Goal: Task Accomplishment & Management: Use online tool/utility

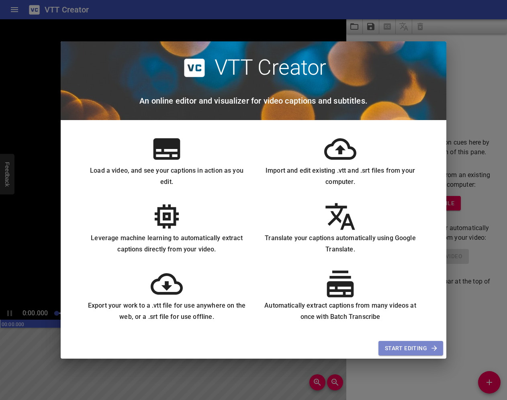
click at [421, 348] on span "Start Editing" at bounding box center [411, 349] width 52 height 10
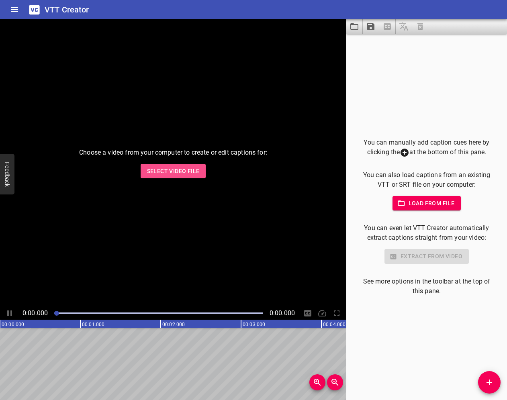
click at [179, 167] on span "Select Video File" at bounding box center [173, 171] width 53 height 10
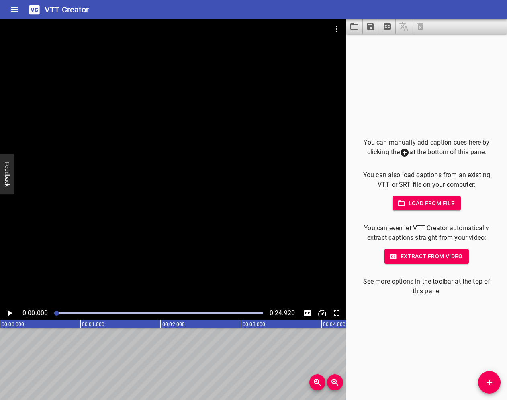
click at [205, 216] on div at bounding box center [173, 163] width 346 height 288
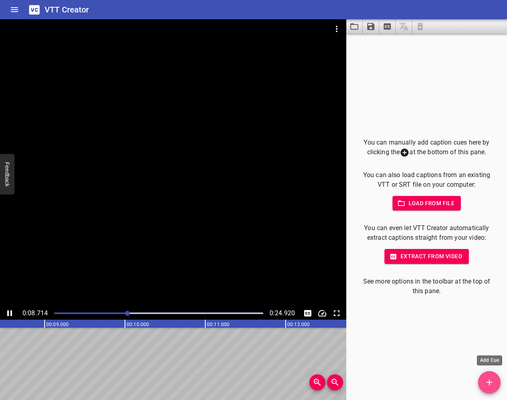
click at [496, 383] on span "Add Cue" at bounding box center [489, 383] width 23 height 10
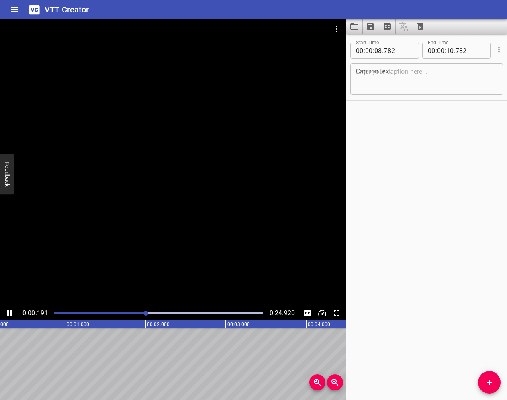
drag, startPoint x: 215, startPoint y: 314, endPoint x: 146, endPoint y: 318, distance: 69.6
click at [146, 318] on div at bounding box center [158, 313] width 219 height 11
drag, startPoint x: 125, startPoint y: 316, endPoint x: 52, endPoint y: 314, distance: 72.8
click at [52, 314] on div at bounding box center [158, 313] width 219 height 11
click at [55, 313] on div at bounding box center [54, 313] width 5 height 5
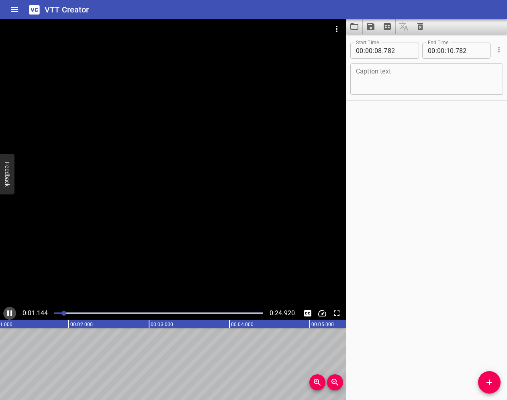
click at [11, 314] on icon "Play/Pause" at bounding box center [9, 314] width 5 height 6
drag, startPoint x: 67, startPoint y: 314, endPoint x: 56, endPoint y: 314, distance: 10.9
click at [56, 314] on div at bounding box center [55, 313] width 5 height 5
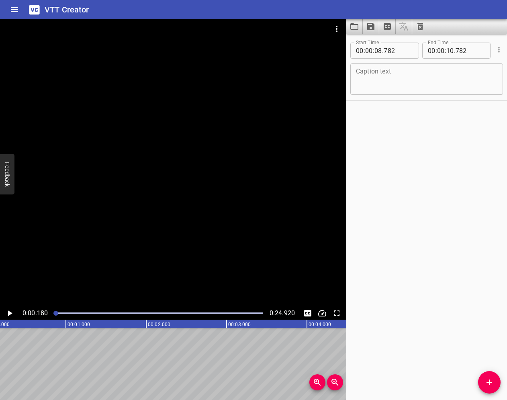
click at [403, 47] on input "number" at bounding box center [398, 51] width 29 height 16
type input "782"
click at [490, 382] on icon "Add Cue" at bounding box center [490, 383] width 6 height 6
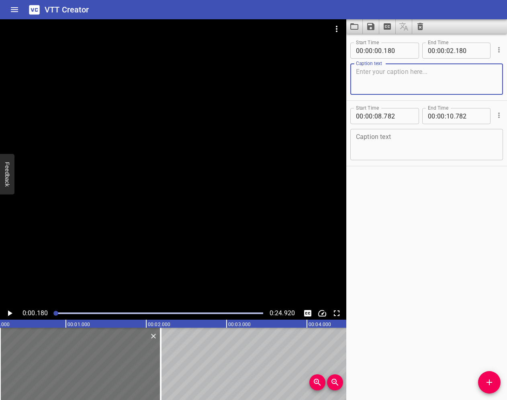
click at [490, 382] on icon "Add Cue" at bounding box center [490, 383] width 6 height 6
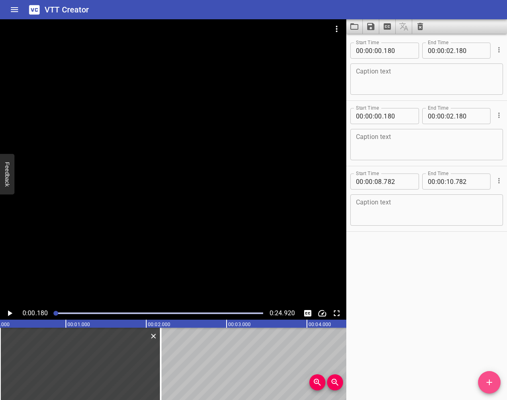
click at [490, 382] on icon "Add Cue" at bounding box center [490, 383] width 6 height 6
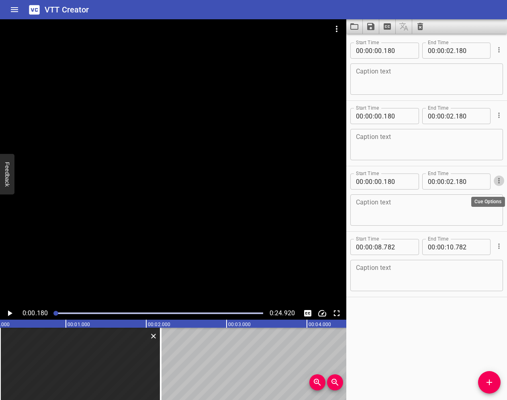
click at [498, 182] on icon "Cue Options" at bounding box center [499, 181] width 8 height 8
click at [474, 195] on li "Delete Cue" at bounding box center [466, 195] width 70 height 14
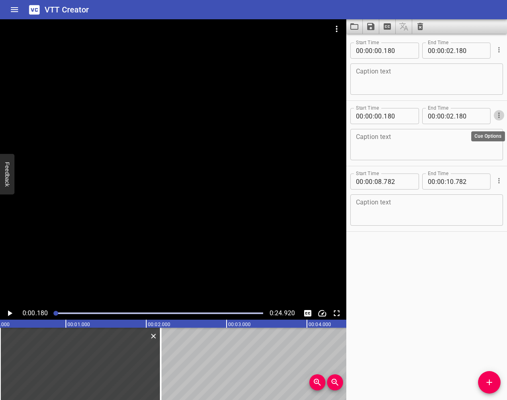
click at [497, 118] on icon "Cue Options" at bounding box center [499, 115] width 8 height 8
click at [493, 132] on li "Delete Cue" at bounding box center [466, 130] width 70 height 14
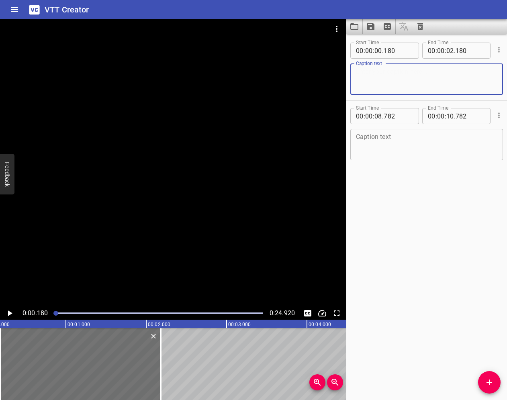
click at [402, 72] on textarea at bounding box center [426, 79] width 141 height 23
type textarea "i"
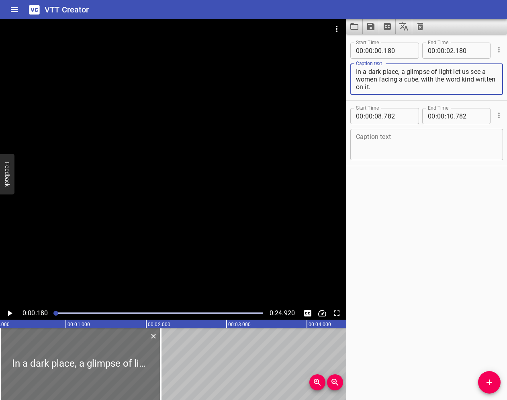
type textarea "In a dark place, a glimpse of light let us see a women facing a cube, with the …"
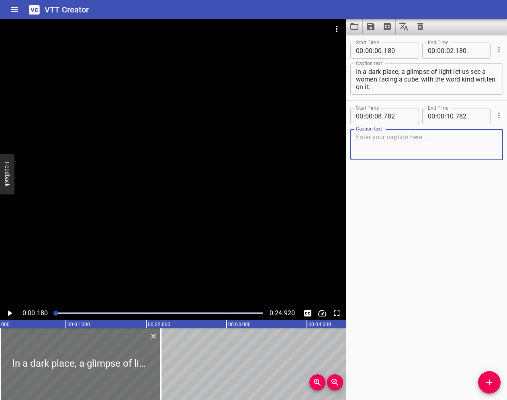
click at [398, 141] on textarea at bounding box center [426, 144] width 141 height 23
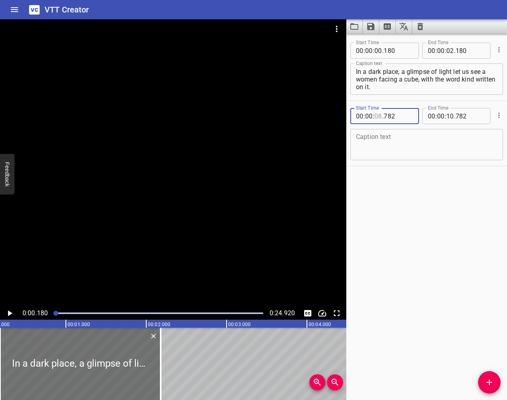
click at [377, 113] on input "number" at bounding box center [379, 116] width 8 height 16
type input "08"
click at [101, 359] on div at bounding box center [80, 364] width 161 height 72
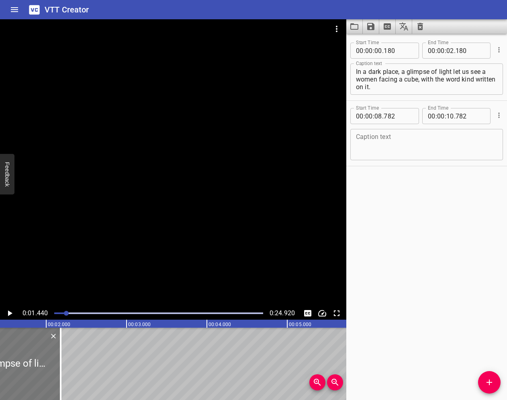
scroll to position [0, 116]
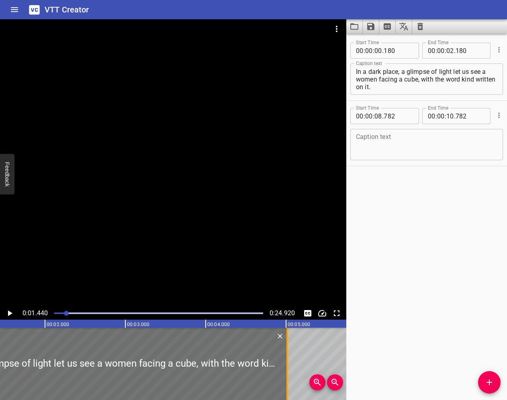
drag, startPoint x: 59, startPoint y: 354, endPoint x: 286, endPoint y: 347, distance: 227.2
click at [286, 347] on div at bounding box center [287, 364] width 8 height 72
type input "05"
type input "015"
click at [393, 143] on textarea at bounding box center [426, 144] width 141 height 23
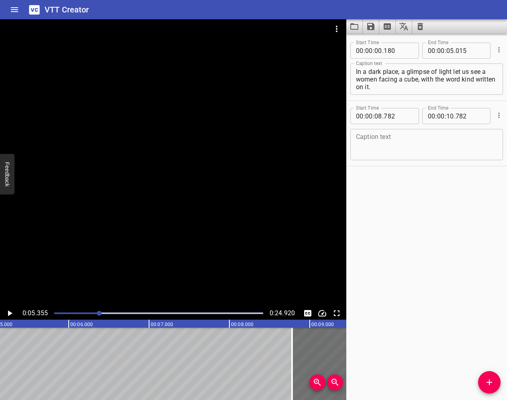
scroll to position [0, 431]
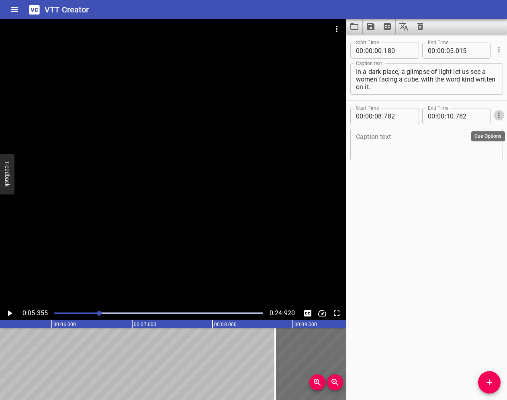
click at [498, 115] on icon "Cue Options" at bounding box center [499, 115] width 8 height 8
click at [462, 133] on li "Delete Cue" at bounding box center [466, 130] width 70 height 14
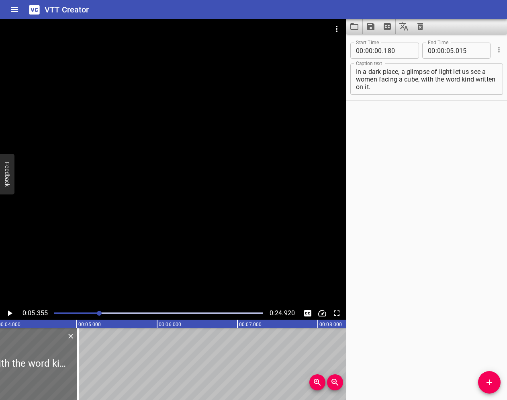
scroll to position [0, 326]
click at [90, 322] on text "00:05.000" at bounding box center [89, 325] width 23 height 6
drag, startPoint x: 84, startPoint y: 328, endPoint x: 87, endPoint y: 355, distance: 27.6
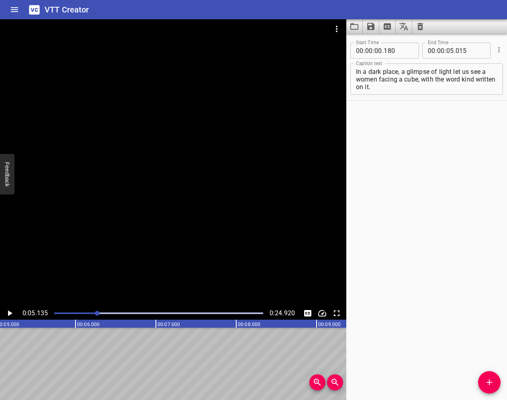
scroll to position [0, 413]
click at [491, 382] on icon "Add Cue" at bounding box center [490, 383] width 6 height 6
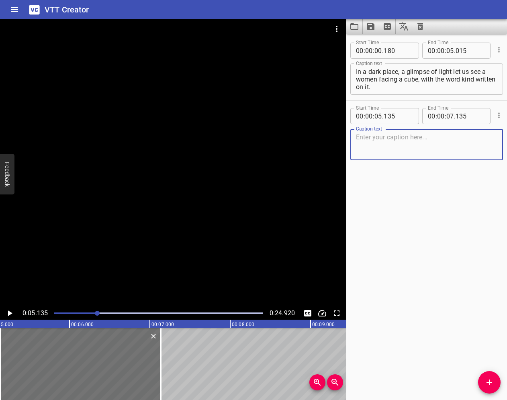
click at [390, 143] on textarea at bounding box center [426, 144] width 141 height 23
type textarea "Lowly the camera approach the woman"
click at [374, 79] on textarea "In a dark place, a glimpse of light let us see a women facing a cube, with the …" at bounding box center [426, 79] width 141 height 23
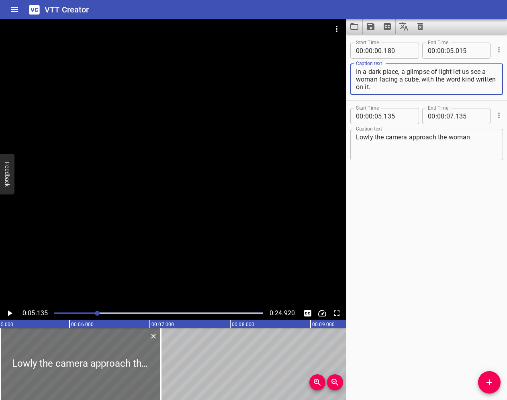
type textarea "In a dark place, a glimpse of light let us see a woman facing a cube, with the …"
click at [483, 137] on textarea "Lowly the camera approach the woman" at bounding box center [426, 144] width 141 height 23
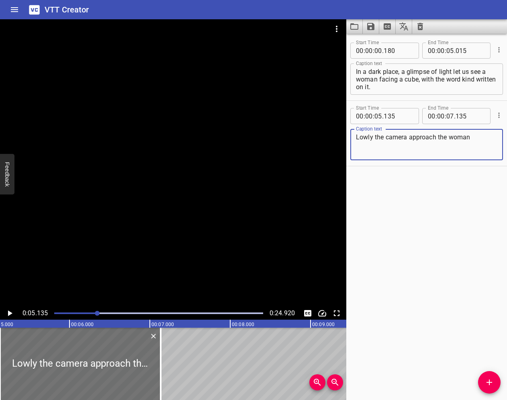
click at [361, 139] on textarea "Lowly the camera approach the woman" at bounding box center [426, 144] width 141 height 23
click at [478, 135] on textarea "Slowly the camera approach the woman" at bounding box center [426, 144] width 141 height 23
type textarea "Slowly the camera approach the woman as she is openning the bow"
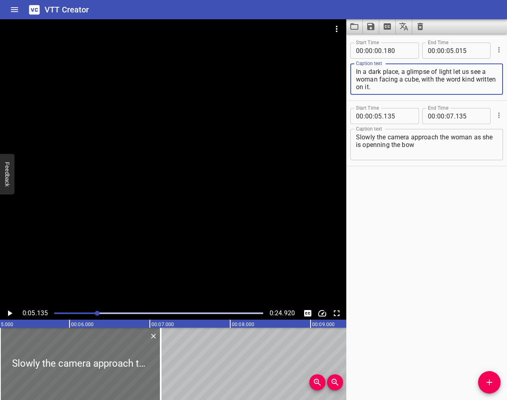
drag, startPoint x: 418, startPoint y: 78, endPoint x: 422, endPoint y: 102, distance: 23.9
click at [418, 79] on textarea "In a dark place, a glimpse of light let us see a woman facing a cube, with the …" at bounding box center [426, 79] width 141 height 23
type textarea "In a dark place, a glimpse of light let us see a woman facing a box, with the w…"
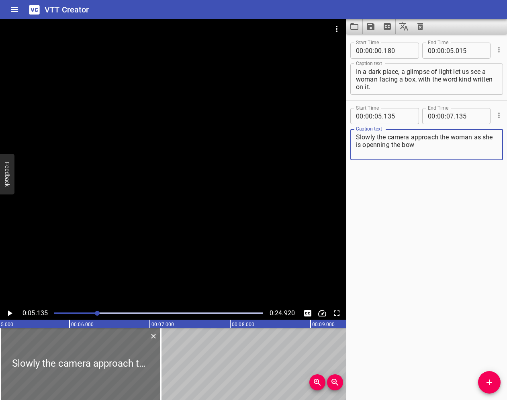
click at [422, 148] on textarea "Slowly the camera approach the woman as she is openning the bow" at bounding box center [426, 144] width 141 height 23
click at [382, 149] on textarea "Slowly the camera approach the woman as she is openning the box" at bounding box center [426, 144] width 141 height 23
drag, startPoint x: 383, startPoint y: 146, endPoint x: 383, endPoint y: 178, distance: 31.8
click at [382, 148] on textarea "Slowly the camera approach the woman as she is openning the box" at bounding box center [426, 144] width 141 height 23
drag, startPoint x: 410, startPoint y: 145, endPoint x: 419, endPoint y: 159, distance: 17.0
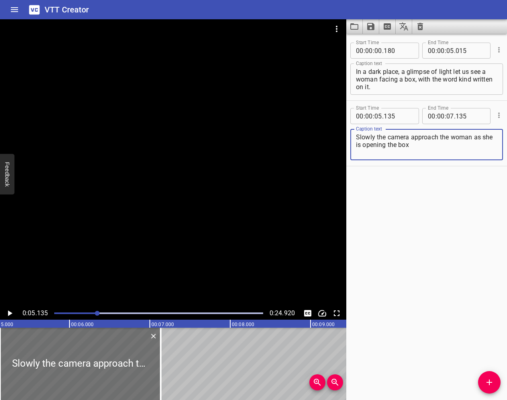
click at [410, 145] on textarea "Slowly the camera approach the woman as she is opening the box" at bounding box center [426, 144] width 141 height 23
type textarea "Slowly the camera approach the woman as she is opening the box"
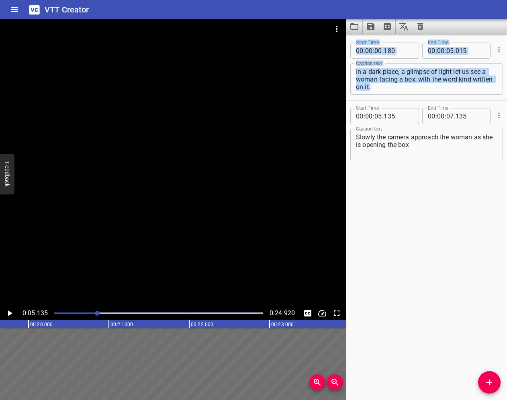
scroll to position [0, 1626]
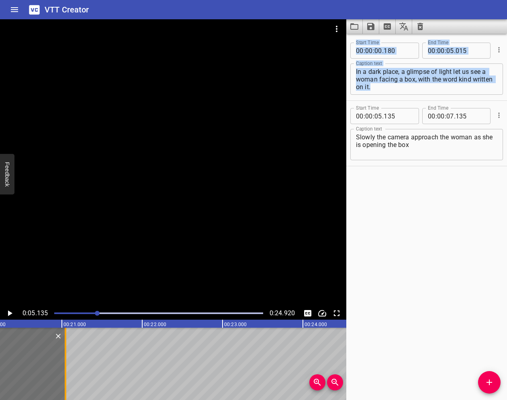
drag, startPoint x: 161, startPoint y: 333, endPoint x: 64, endPoint y: 351, distance: 98.9
click at [65, 351] on div at bounding box center [66, 364] width 2 height 72
type input "21"
type input "038"
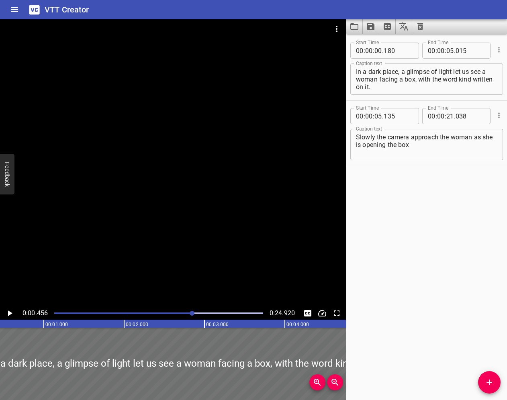
drag, startPoint x: 96, startPoint y: 316, endPoint x: 192, endPoint y: 317, distance: 95.3
click at [192, 317] on div at bounding box center [158, 313] width 219 height 11
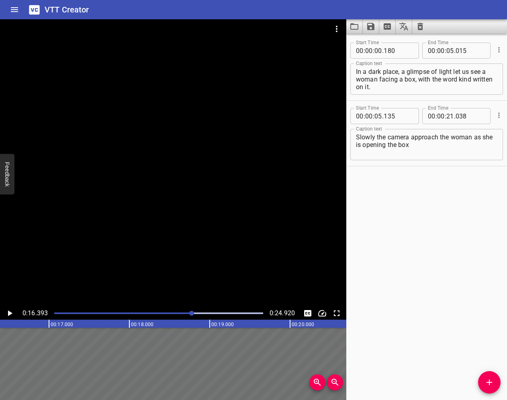
scroll to position [0, 1318]
drag, startPoint x: 176, startPoint y: 316, endPoint x: 143, endPoint y: 314, distance: 32.6
click at [143, 314] on div at bounding box center [158, 313] width 219 height 11
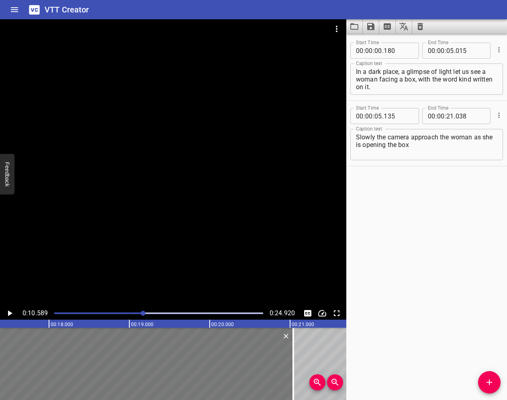
scroll to position [0, 1431]
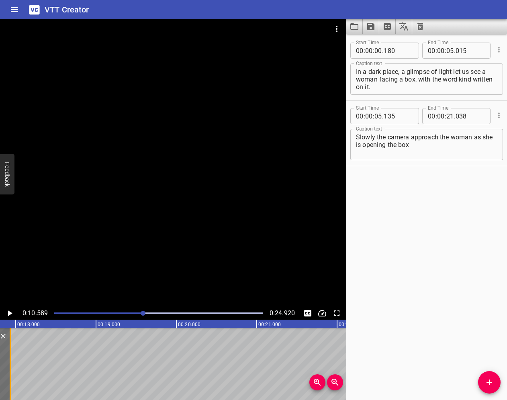
drag, startPoint x: 260, startPoint y: 359, endPoint x: 11, endPoint y: 356, distance: 248.8
click at [10, 356] on div at bounding box center [11, 364] width 2 height 72
type input "17"
type input "933"
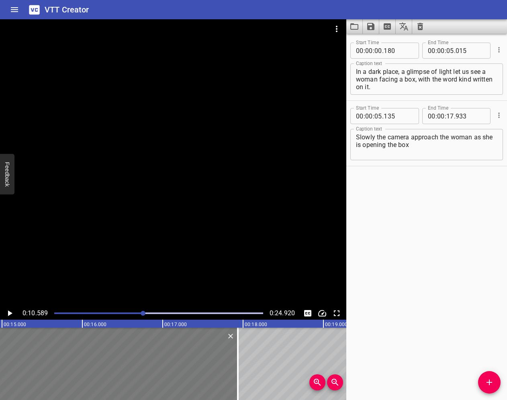
scroll to position [0, 1203]
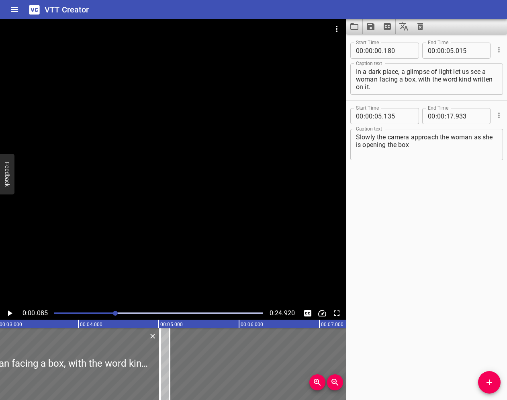
drag, startPoint x: 143, startPoint y: 314, endPoint x: 115, endPoint y: 313, distance: 27.7
click at [115, 313] on div at bounding box center [115, 313] width 5 height 5
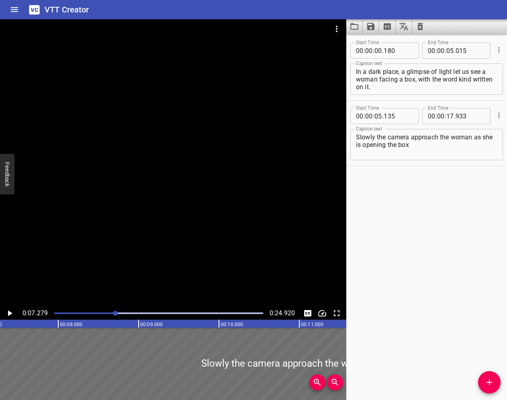
scroll to position [0, 585]
click at [8, 312] on icon "Play/Pause" at bounding box center [10, 314] width 4 height 6
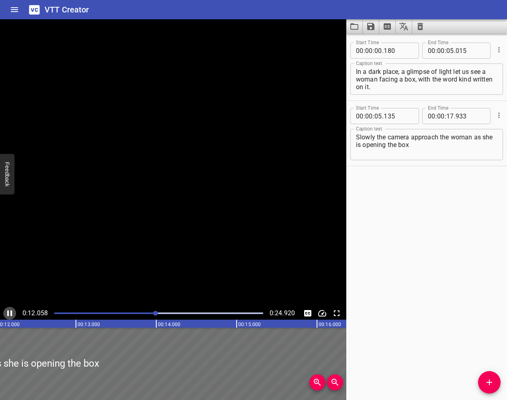
click at [8, 312] on icon "Play/Pause" at bounding box center [9, 314] width 5 height 6
click at [454, 116] on span "." at bounding box center [455, 116] width 2 height 16
click at [471, 118] on input "number" at bounding box center [470, 116] width 29 height 16
type input "933"
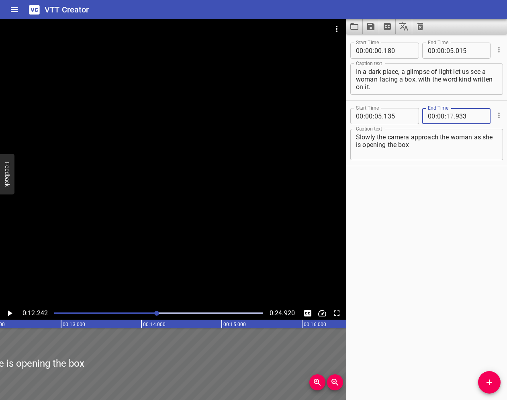
drag, startPoint x: 453, startPoint y: 113, endPoint x: 455, endPoint y: 136, distance: 23.4
click at [453, 113] on input "number" at bounding box center [451, 116] width 8 height 16
type input "12"
type input "933"
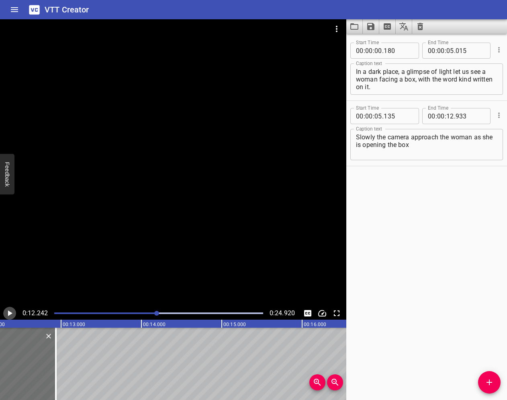
click at [10, 313] on icon "Play/Pause" at bounding box center [10, 314] width 4 height 6
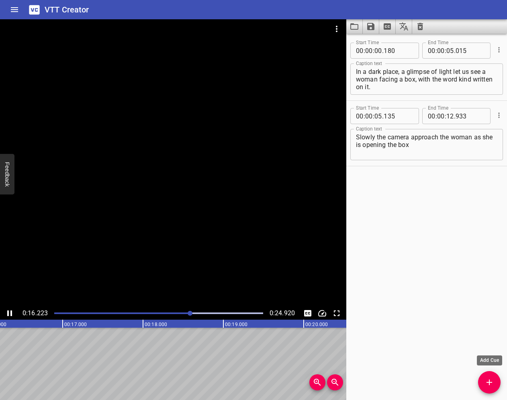
click at [486, 381] on icon "Add Cue" at bounding box center [490, 383] width 10 height 10
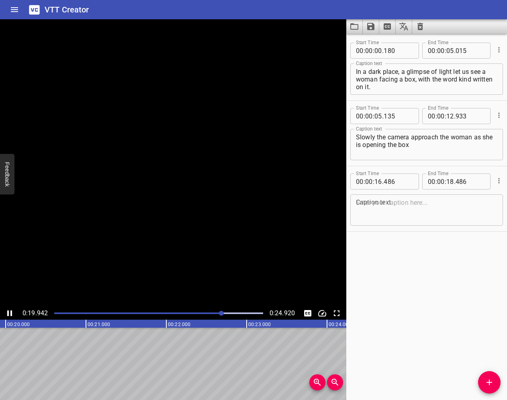
drag, startPoint x: 382, startPoint y: 181, endPoint x: 383, endPoint y: 203, distance: 21.7
click at [382, 182] on span "." at bounding box center [383, 182] width 2 height 16
click at [380, 182] on input "number" at bounding box center [379, 182] width 8 height 16
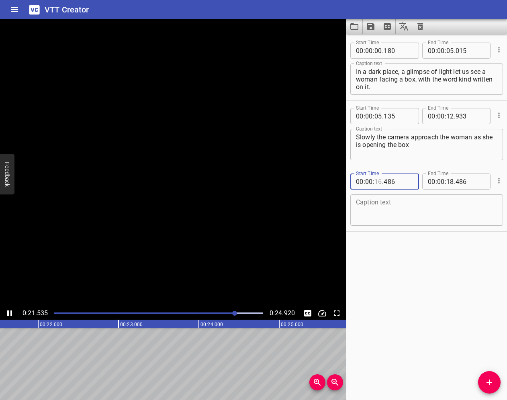
click at [380, 182] on input "number" at bounding box center [379, 182] width 8 height 16
type input "12"
type input "486"
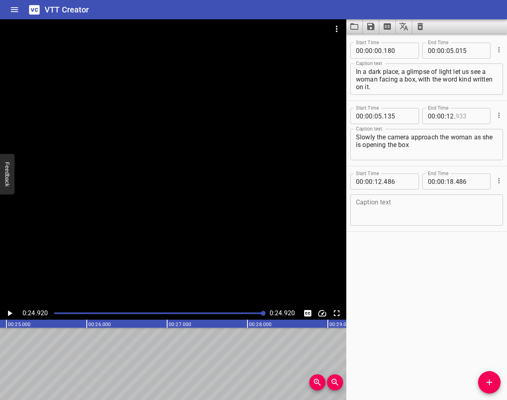
click at [473, 114] on input "number" at bounding box center [470, 116] width 29 height 16
type input "485"
click at [421, 225] on div "Caption text" at bounding box center [427, 210] width 153 height 31
drag, startPoint x: 453, startPoint y: 182, endPoint x: 463, endPoint y: 211, distance: 30.6
click at [453, 183] on input "number" at bounding box center [451, 182] width 8 height 16
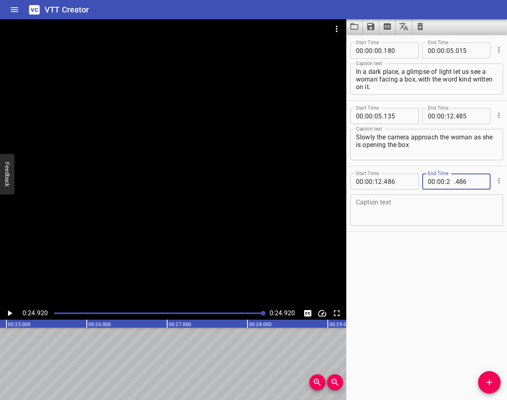
type input "24"
type input "486"
click at [426, 203] on textarea at bounding box center [426, 210] width 141 height 23
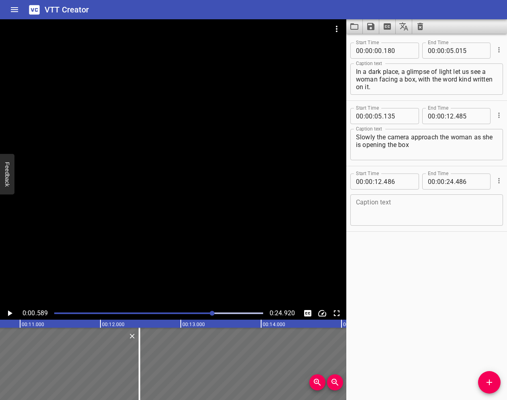
drag, startPoint x: 262, startPoint y: 313, endPoint x: 212, endPoint y: 313, distance: 49.8
click at [212, 313] on div at bounding box center [212, 313] width 5 height 5
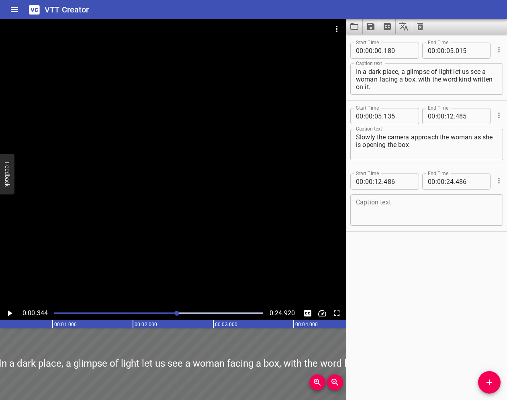
drag, startPoint x: 212, startPoint y: 313, endPoint x: 177, endPoint y: 314, distance: 35.4
click at [177, 314] on div at bounding box center [176, 313] width 5 height 5
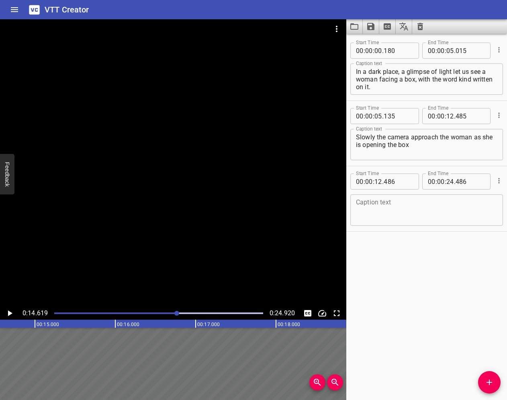
scroll to position [0, 1175]
click at [6, 313] on icon "Play/Pause" at bounding box center [10, 314] width 10 height 10
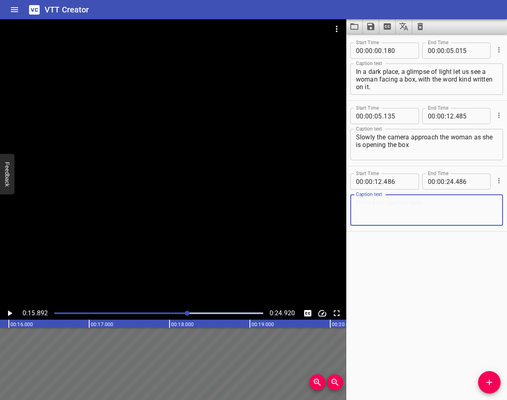
click at [384, 209] on textarea at bounding box center [426, 210] width 141 height 23
type textarea "A"
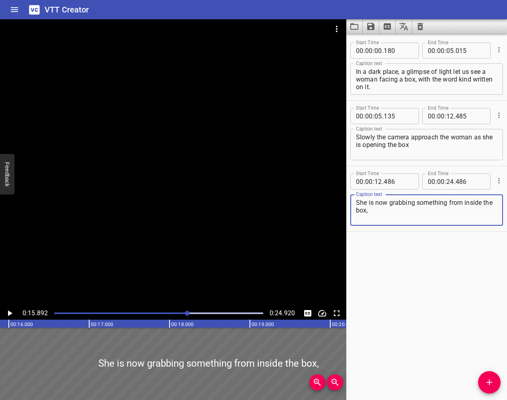
click at [449, 204] on textarea "She is now grabbing something from inside the box," at bounding box center [426, 210] width 141 height 23
click at [409, 215] on textarea "She is now grabbing something bright from inside the box," at bounding box center [426, 210] width 141 height 23
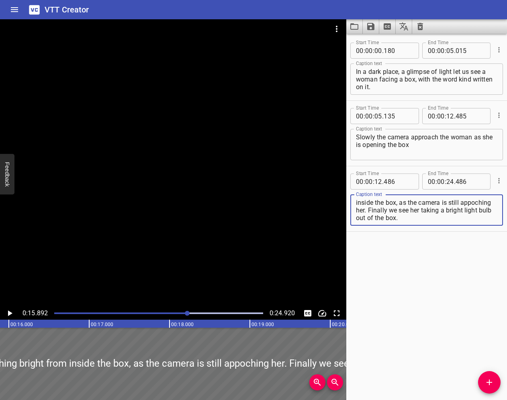
scroll to position [8, 0]
type textarea "She is now grabbing something bright from inside the box, as the camera is stil…"
click at [407, 318] on div "Start Time 00 : 00 : 00 . 180 Start Time End Time 00 : 00 : 05 . 015 End Time C…" at bounding box center [426, 217] width 161 height 367
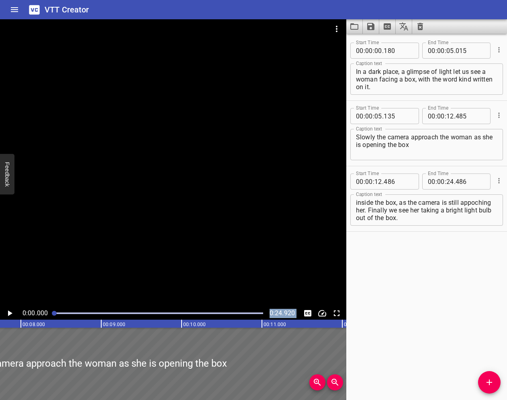
drag, startPoint x: 189, startPoint y: 313, endPoint x: 23, endPoint y: 321, distance: 167.0
click at [23, 321] on div "0:00.000 0:24.920 00:00.000 00:01.000 00:02.000 00:03.000 00:04.000 00:05.000 0…" at bounding box center [173, 209] width 346 height 381
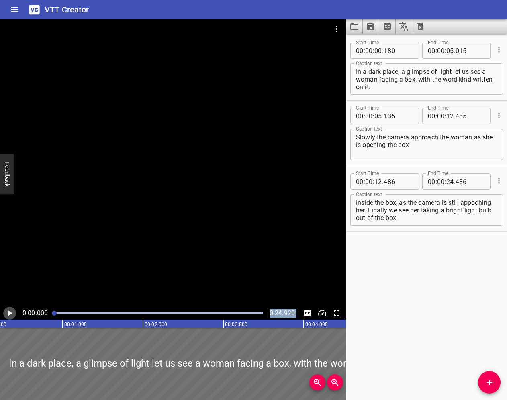
scroll to position [0, 4]
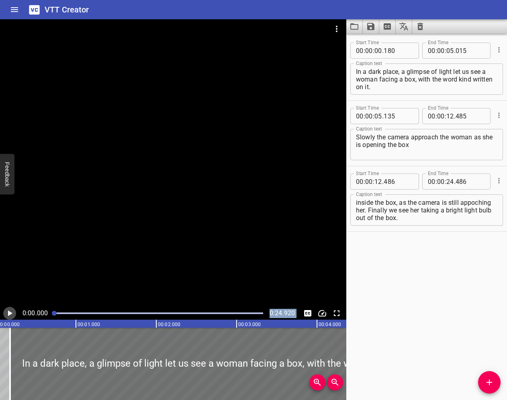
click at [10, 313] on icon "Play/Pause" at bounding box center [10, 314] width 4 height 6
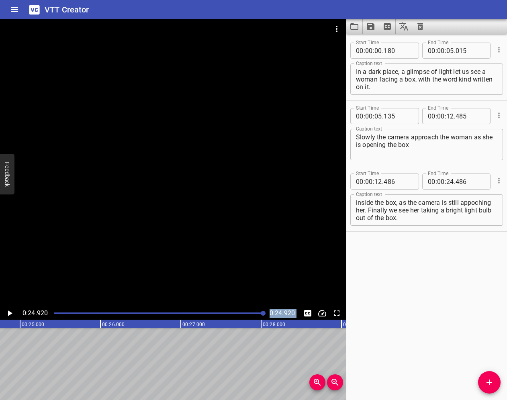
scroll to position [0, 2003]
click at [12, 175] on button "Feedback" at bounding box center [7, 174] width 14 height 41
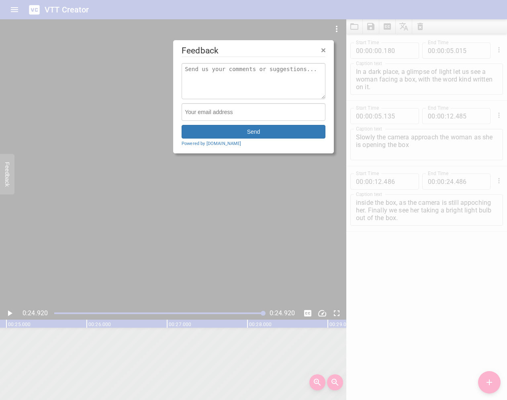
click at [326, 49] on form "Feedback Send Powered by [DOMAIN_NAME]" at bounding box center [253, 96] width 161 height 113
click at [324, 49] on span "×" at bounding box center [323, 49] width 5 height 9
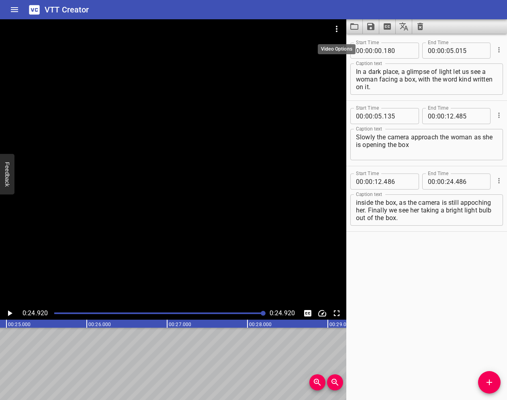
click at [335, 33] on icon "Video Options" at bounding box center [337, 29] width 10 height 10
click at [412, 270] on div at bounding box center [253, 200] width 507 height 400
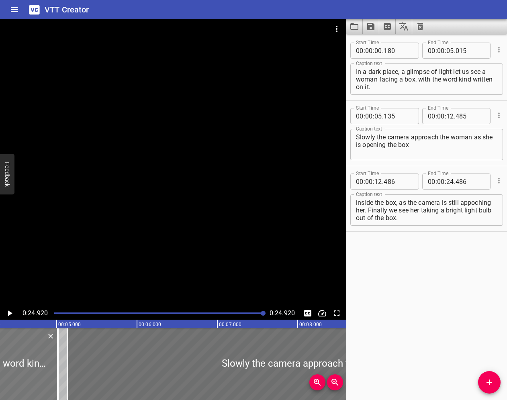
scroll to position [0, 0]
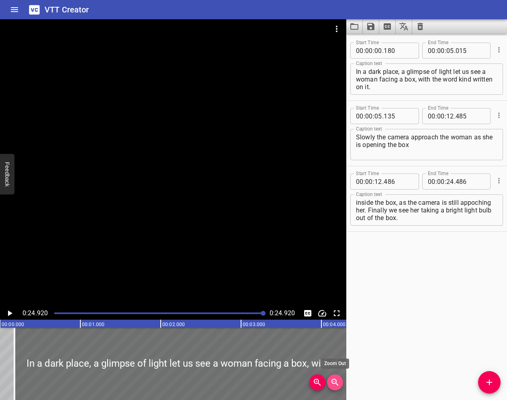
click at [336, 381] on icon "Zoom Out" at bounding box center [335, 382] width 7 height 7
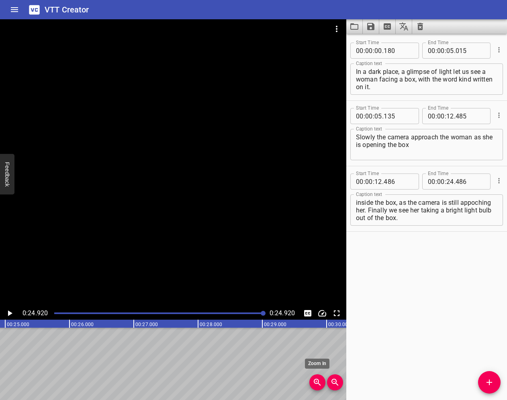
click at [317, 382] on icon "Zoom In" at bounding box center [318, 383] width 10 height 10
click at [332, 383] on icon "Zoom Out" at bounding box center [335, 383] width 10 height 10
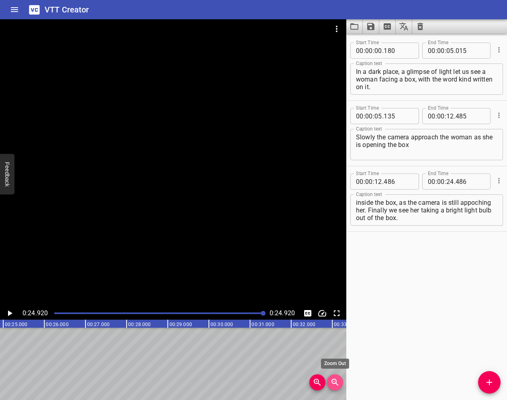
click at [332, 383] on icon "Zoom Out" at bounding box center [335, 383] width 10 height 10
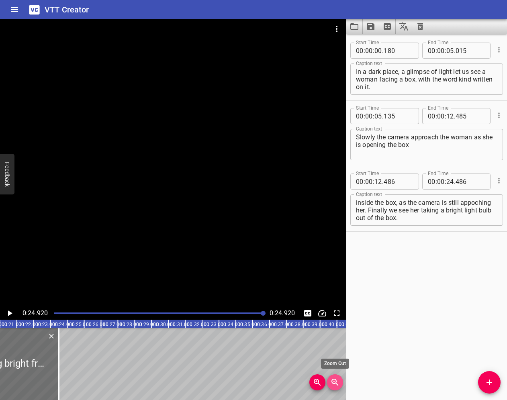
click at [332, 383] on icon "Zoom Out" at bounding box center [335, 383] width 10 height 10
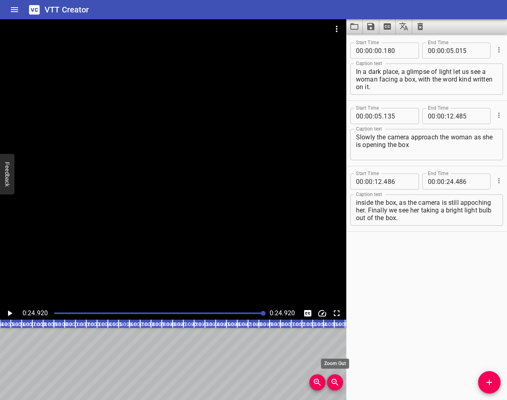
click at [332, 383] on icon "Zoom Out" at bounding box center [335, 383] width 10 height 10
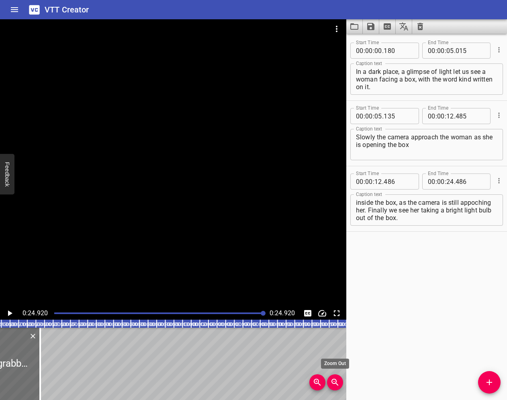
scroll to position [0, 171]
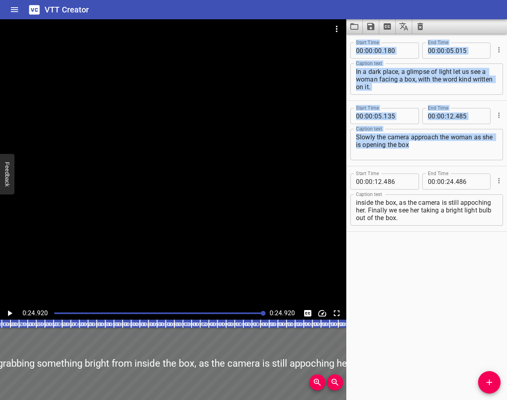
drag, startPoint x: 123, startPoint y: 365, endPoint x: 562, endPoint y: 359, distance: 439.4
click at [507, 359] on html "VTT Creator Caption Editor Batch Transcribe Login Sign Up Privacy Contact 0:24.…" at bounding box center [253, 200] width 507 height 400
type input "02"
type input "38"
type input "340"
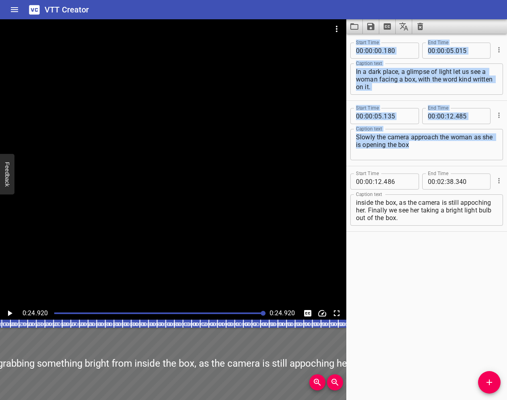
scroll to position [0, 808]
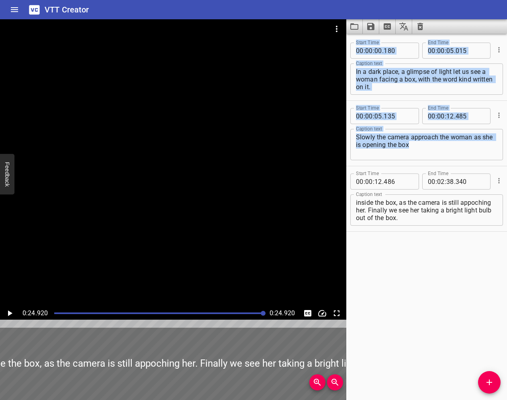
drag, startPoint x: 135, startPoint y: 355, endPoint x: 452, endPoint y: 355, distance: 317.2
click at [453, 355] on main "0:24.920 0:24.920 00:00.000 00:01.000 00:02.000 00:03.000 00:04.000 00:05.000 0…" at bounding box center [253, 209] width 507 height 381
type input "49"
type input "273"
type input "03"
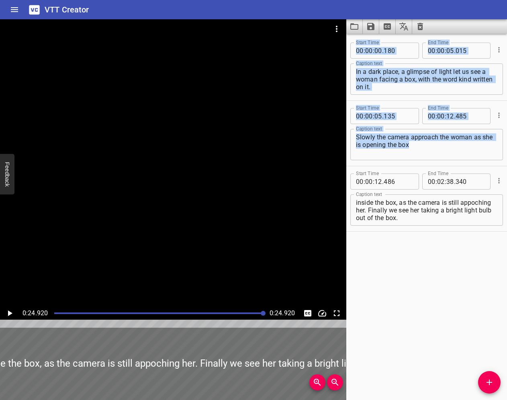
type input "15"
type input "128"
drag, startPoint x: 129, startPoint y: 360, endPoint x: 426, endPoint y: 352, distance: 297.6
click at [426, 352] on main "0:24.920 0:24.920 00:00.000 00:01.000 00:02.000 00:03.000 00:04.000 00:05.000 0…" at bounding box center [253, 209] width 507 height 381
type input "01"
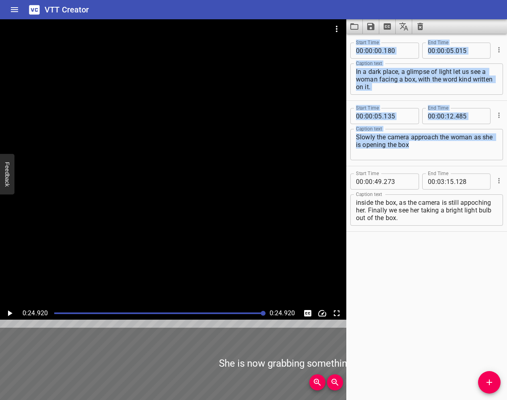
type input "23"
type input "732"
type input "49"
type input "587"
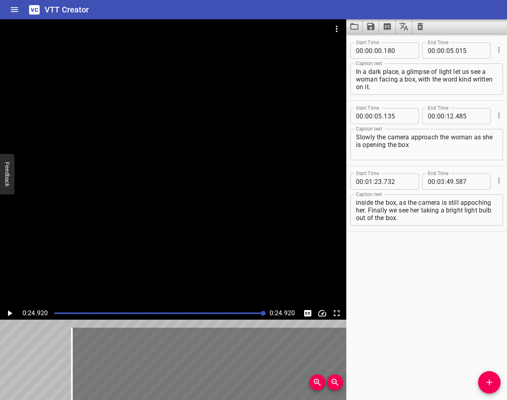
drag, startPoint x: 101, startPoint y: 369, endPoint x: 248, endPoint y: 367, distance: 147.1
type input "43"
type input "337"
type input "04"
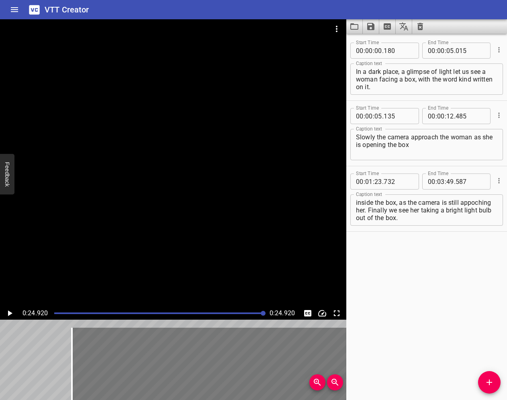
type input "09"
type input "191"
click at [336, 384] on icon "Zoom Out" at bounding box center [335, 382] width 7 height 7
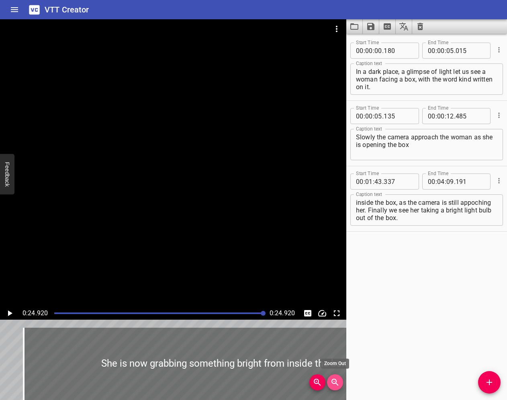
click at [336, 384] on icon "Zoom Out" at bounding box center [335, 382] width 7 height 7
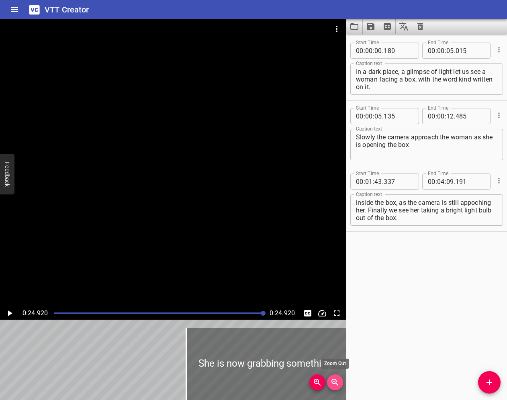
click at [336, 384] on icon "Zoom Out" at bounding box center [335, 382] width 7 height 7
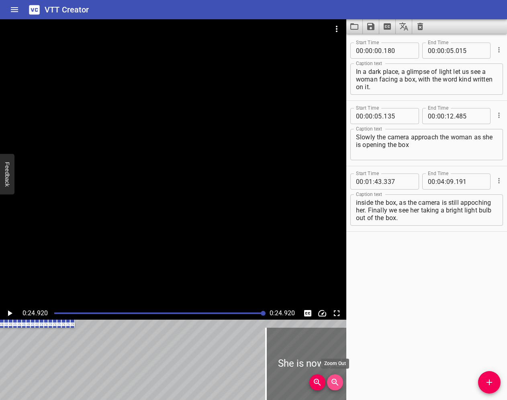
click at [336, 384] on icon "Zoom Out" at bounding box center [335, 382] width 7 height 7
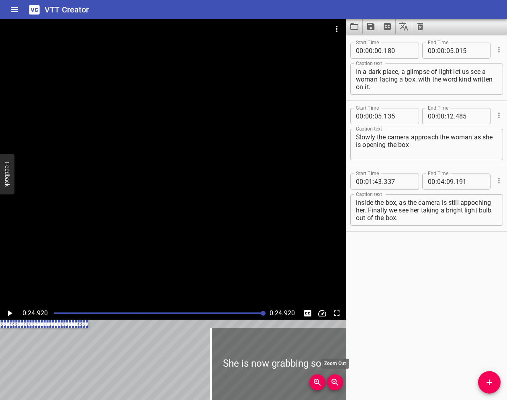
click at [336, 384] on icon "Zoom Out" at bounding box center [335, 382] width 7 height 7
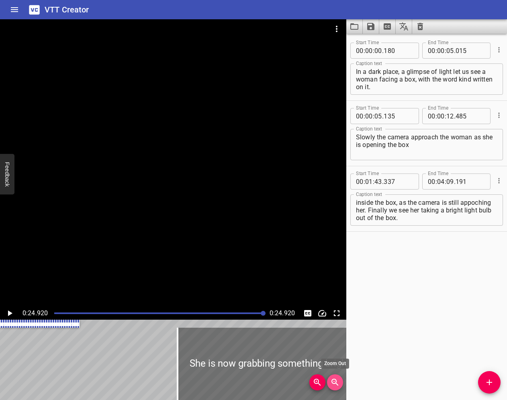
click at [336, 384] on icon "Zoom Out" at bounding box center [335, 382] width 7 height 7
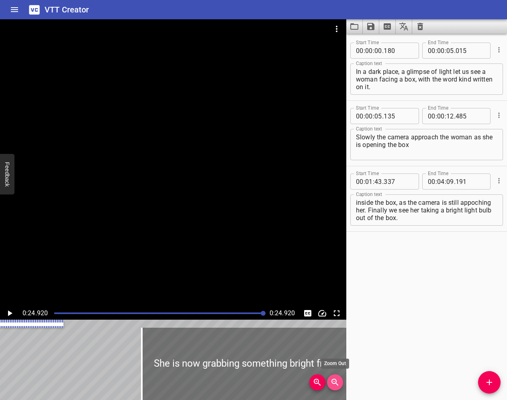
click at [336, 384] on icon "Zoom Out" at bounding box center [335, 382] width 7 height 7
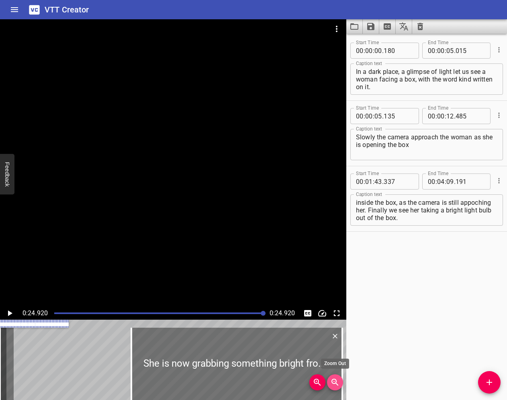
click at [336, 384] on icon "Zoom Out" at bounding box center [335, 382] width 7 height 7
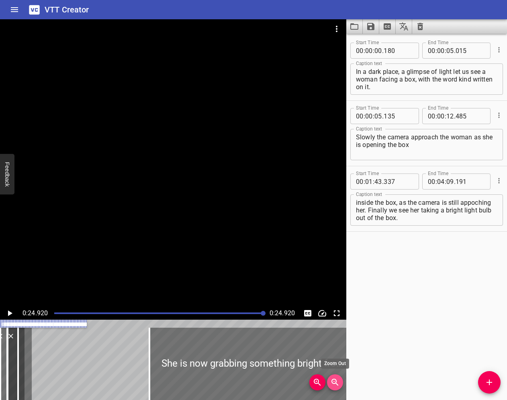
click at [336, 384] on icon "Zoom Out" at bounding box center [335, 382] width 7 height 7
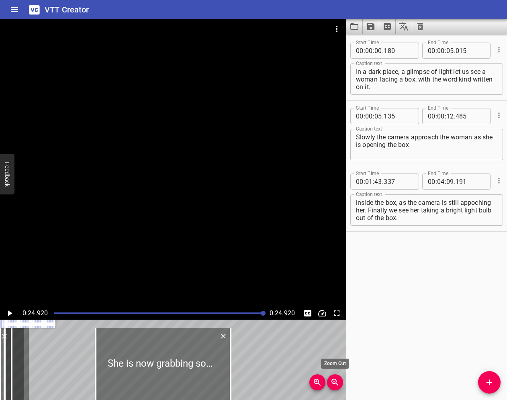
click at [336, 384] on icon "Zoom Out" at bounding box center [335, 382] width 7 height 7
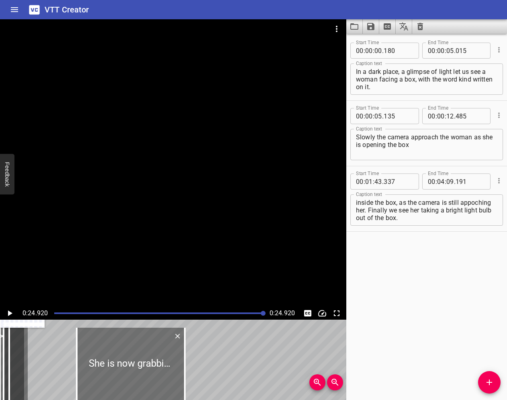
click at [55, 362] on div "00:00.000 00:01.000 00:02.000 00:03.000 00:04.000 00:05.000 00:06.000 00:07.000…" at bounding box center [173, 360] width 346 height 80
click at [79, 354] on div at bounding box center [77, 364] width 8 height 72
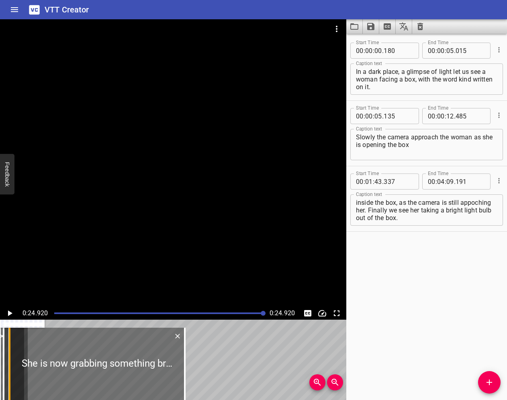
drag, startPoint x: 79, startPoint y: 354, endPoint x: 12, endPoint y: 362, distance: 67.6
click at [12, 362] on div at bounding box center [10, 364] width 8 height 72
type input "00"
type input "12"
type input "806"
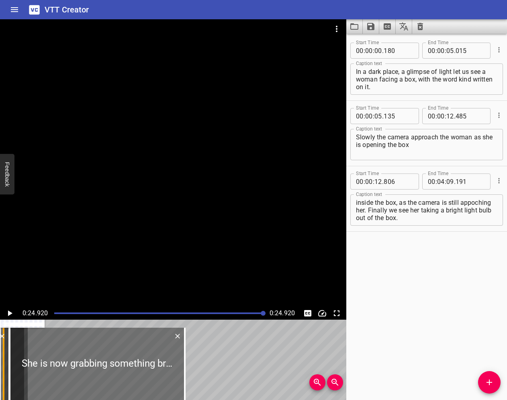
click at [4, 358] on div at bounding box center [4, 364] width 2 height 72
click at [3, 359] on div at bounding box center [4, 364] width 8 height 72
type input "06"
type input "219"
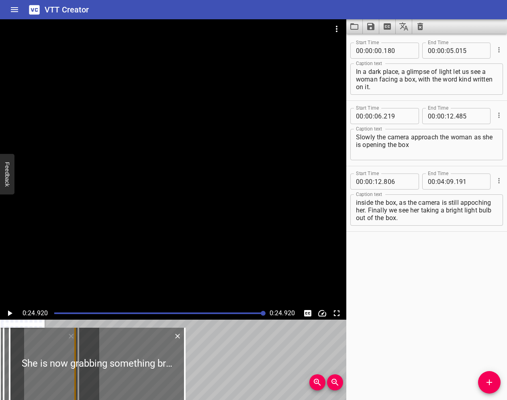
drag, startPoint x: 3, startPoint y: 359, endPoint x: 73, endPoint y: 360, distance: 70.0
type input "01"
type input "40"
type input "545"
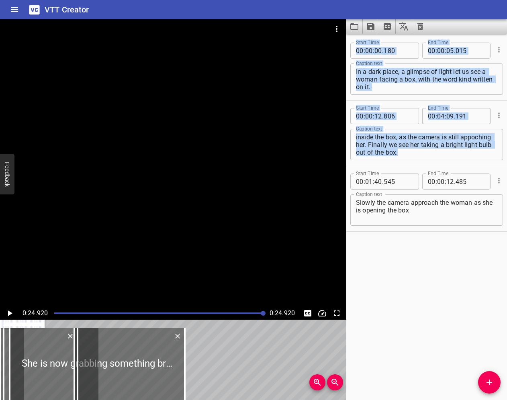
drag, startPoint x: 431, startPoint y: 100, endPoint x: 443, endPoint y: 248, distance: 147.6
click at [443, 248] on div "Start Time 00 : 00 : 00 . 180 Start Time End Time 00 : 00 : 05 . 015 End Time C…" at bounding box center [426, 217] width 161 height 367
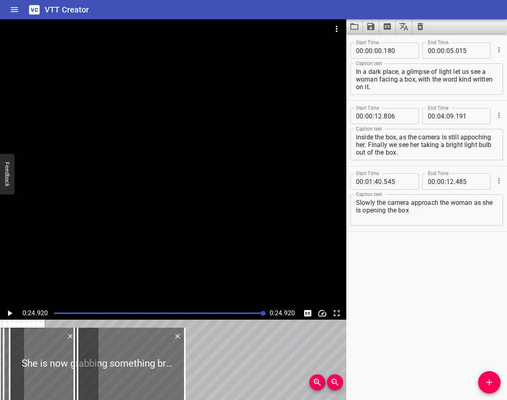
click at [443, 248] on div "Start Time 00 : 00 : 00 . 180 Start Time End Time 00 : 00 : 05 . 015 End Time C…" at bounding box center [426, 217] width 161 height 367
drag, startPoint x: 499, startPoint y: 116, endPoint x: 492, endPoint y: 247, distance: 131.3
click at [492, 248] on div "Start Time 00 : 00 : 00 . 180 Start Time End Time 00 : 00 : 05 . 015 End Time C…" at bounding box center [426, 217] width 161 height 367
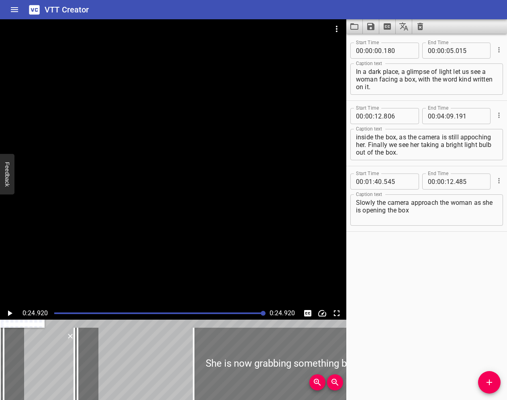
drag, startPoint x: 54, startPoint y: 362, endPoint x: 238, endPoint y: 360, distance: 184.1
type input "04"
type input "21"
type input "088"
type input "08"
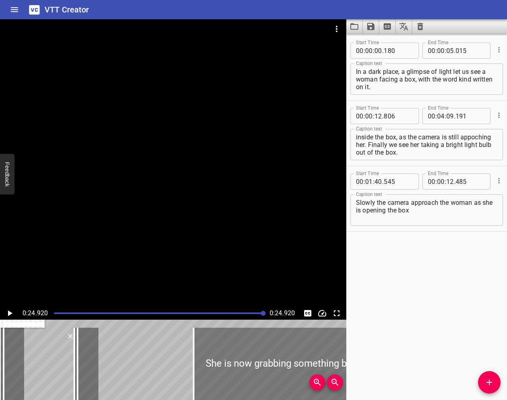
type input "17"
type input "473"
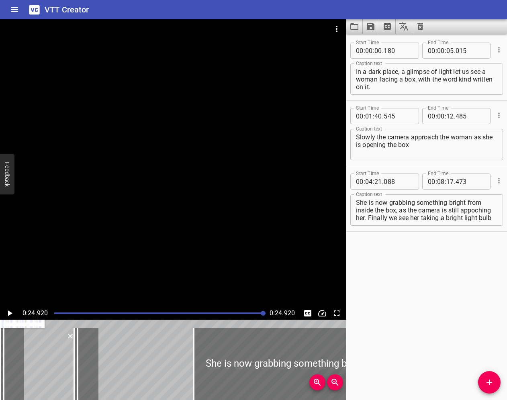
drag, startPoint x: 76, startPoint y: 363, endPoint x: 129, endPoint y: 361, distance: 53.5
click at [139, 361] on div "00:00.000 00:01.000 00:02.000 00:03.000 00:04.000 00:05.000 00:06.000 00:07.000…" at bounding box center [173, 360] width 346 height 80
type input "01"
type input "38"
type input "137"
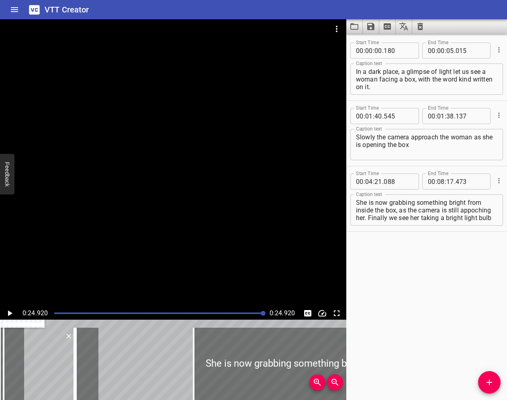
drag, startPoint x: 72, startPoint y: 362, endPoint x: 24, endPoint y: 365, distance: 48.3
click at [24, 365] on div "In a dark place, a glimpse of light let us see a woman facing a box, with the w…" at bounding box center [22, 364] width 45 height 72
type input "00"
type input "33"
type input "085"
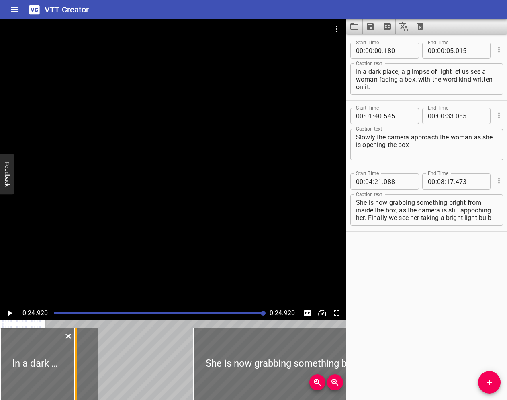
drag, startPoint x: 4, startPoint y: 346, endPoint x: 75, endPoint y: 349, distance: 71.6
click at [45, 349] on div "In a dark place, a glimpse of light let us see a woman facing a box, with the w…" at bounding box center [22, 364] width 45 height 72
type input "01"
type input "41"
type input "509"
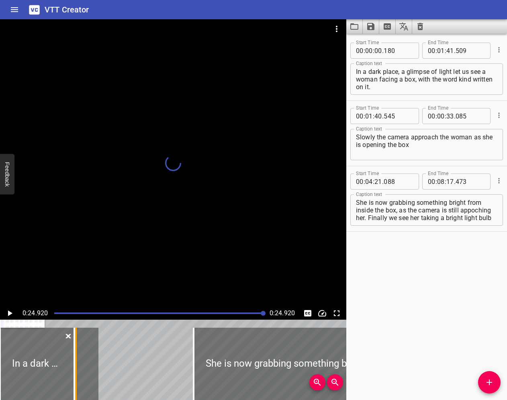
scroll to position [0, 18]
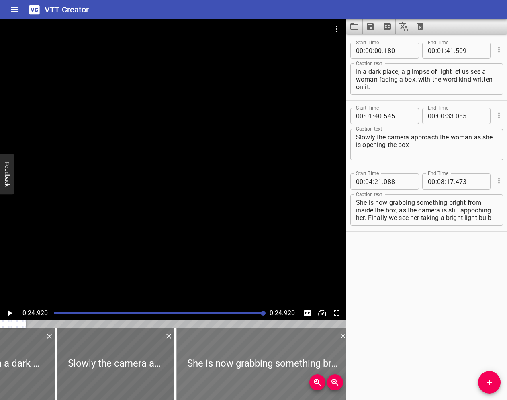
drag, startPoint x: 58, startPoint y: 356, endPoint x: 228, endPoint y: 351, distance: 170.1
click at [26, 351] on div "In a dark place, a glimpse of light let us see a woman facing a box, with the w…" at bounding box center [4, 364] width 45 height 72
type input "04"
type input "22"
type input "394"
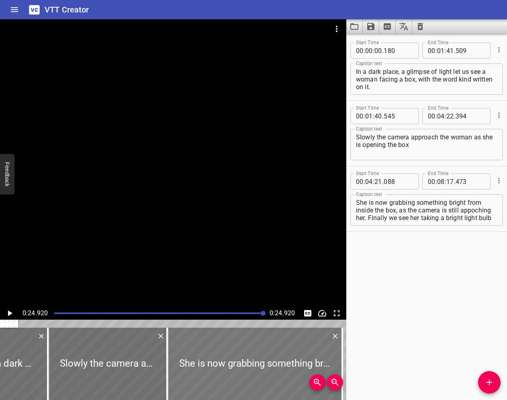
scroll to position [0, 0]
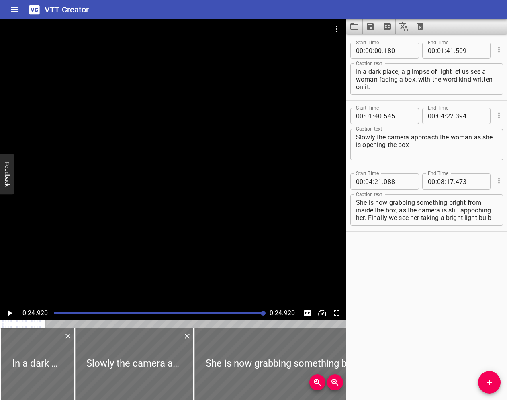
click at [8, 312] on icon "Play/Pause" at bounding box center [10, 314] width 10 height 10
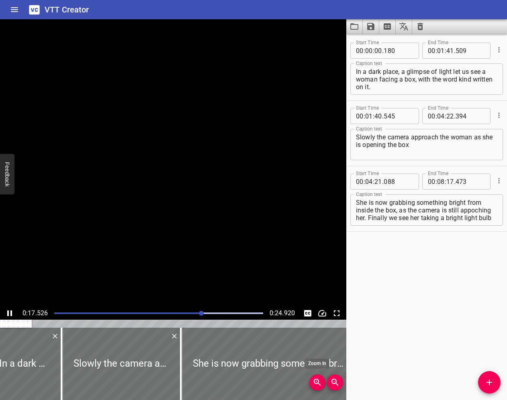
click at [316, 384] on icon "Zoom In" at bounding box center [318, 383] width 10 height 10
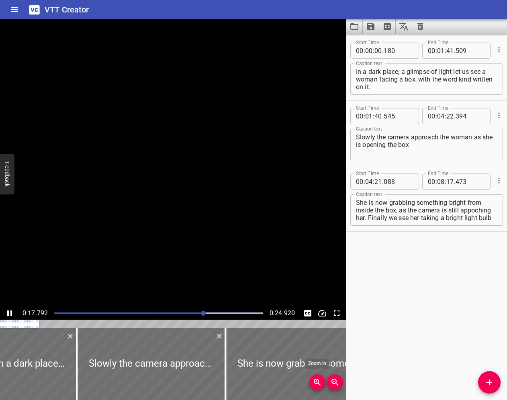
click at [316, 384] on icon "Zoom In" at bounding box center [318, 383] width 10 height 10
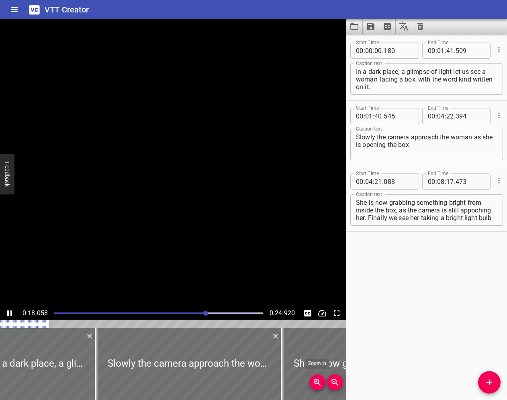
click at [316, 384] on icon "Zoom In" at bounding box center [318, 383] width 10 height 10
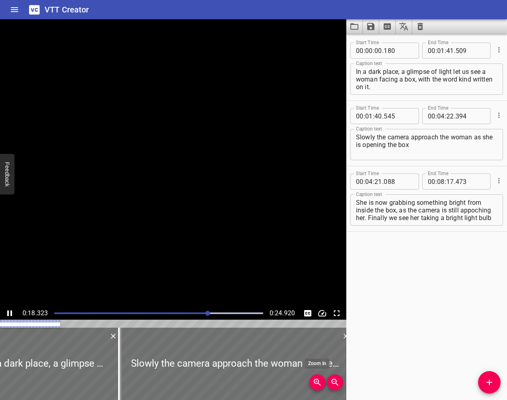
click at [316, 384] on icon "Zoom In" at bounding box center [318, 383] width 10 height 10
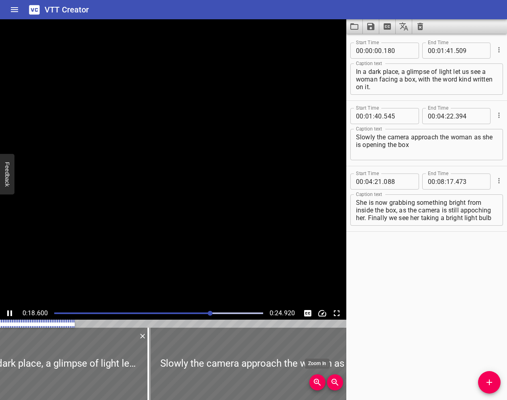
click at [316, 384] on icon "Zoom In" at bounding box center [318, 383] width 10 height 10
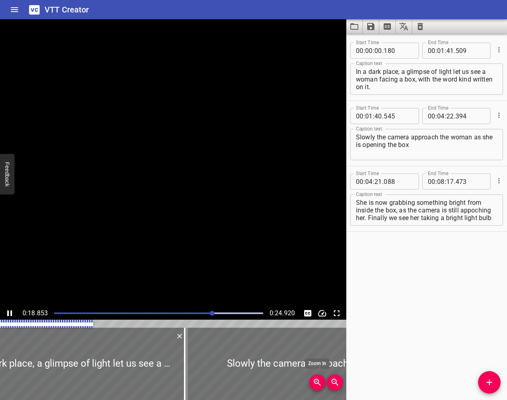
click at [316, 384] on icon "Zoom In" at bounding box center [318, 383] width 10 height 10
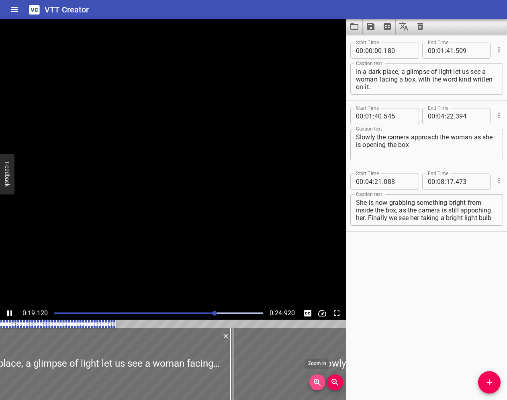
click at [316, 384] on icon "Zoom In" at bounding box center [318, 383] width 10 height 10
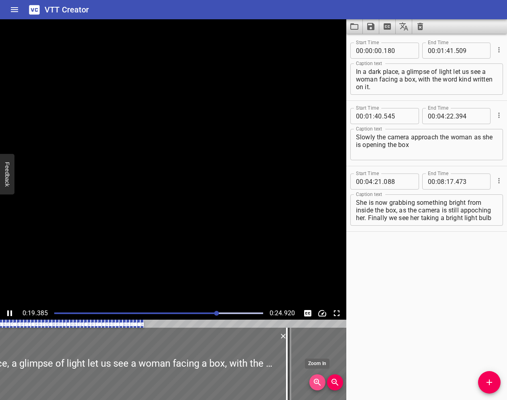
click at [316, 384] on icon "Zoom In" at bounding box center [318, 383] width 10 height 10
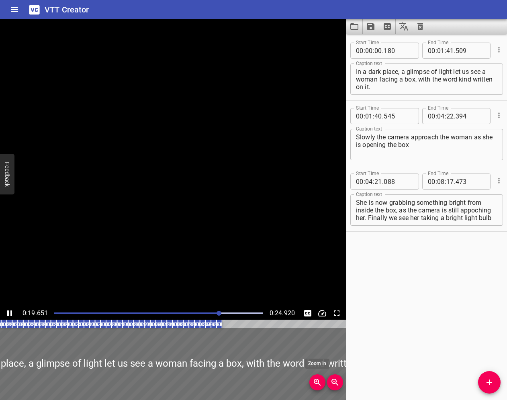
click at [316, 384] on icon "Zoom In" at bounding box center [318, 383] width 10 height 10
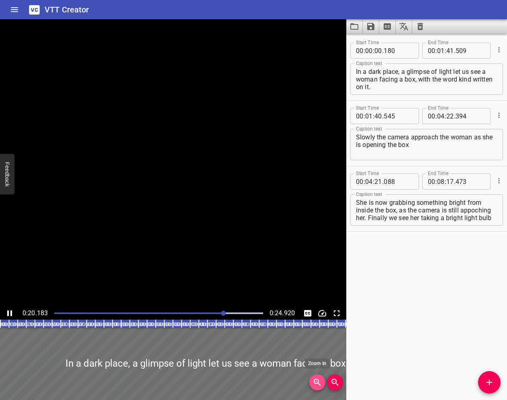
click at [316, 384] on icon "Zoom In" at bounding box center [318, 383] width 10 height 10
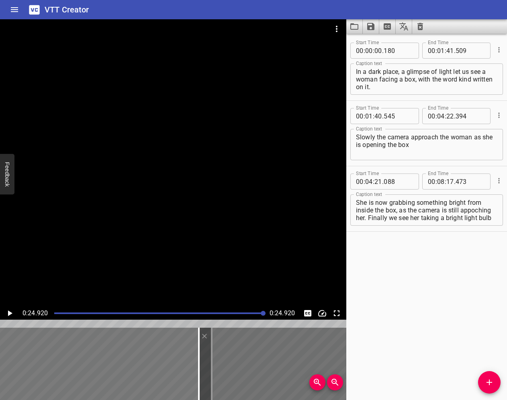
scroll to position [0, 1192]
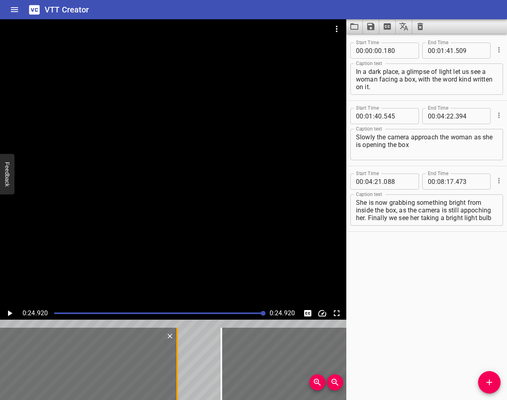
drag, startPoint x: 177, startPoint y: 360, endPoint x: 178, endPoint y: 364, distance: 4.1
type input "44"
type input "777"
type input "26"
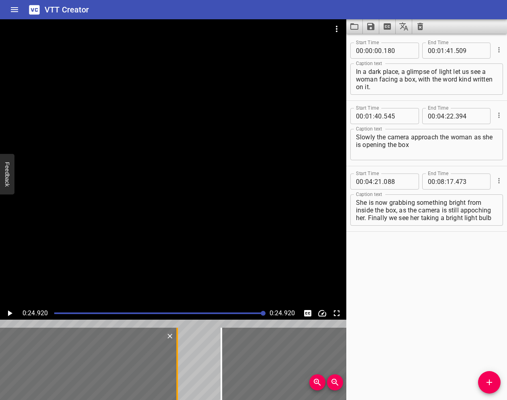
type input "626"
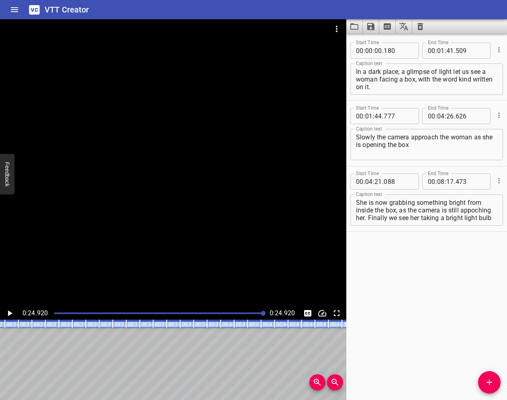
scroll to position [0, 301]
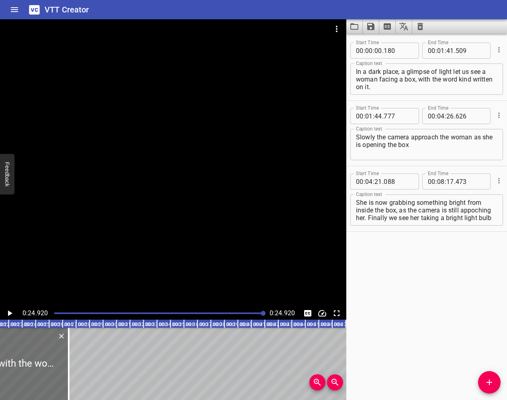
drag, startPoint x: 178, startPoint y: 364, endPoint x: 99, endPoint y: 371, distance: 79.4
click at [69, 368] on div at bounding box center [69, 364] width 8 height 72
type input "00"
type input "27"
type input "391"
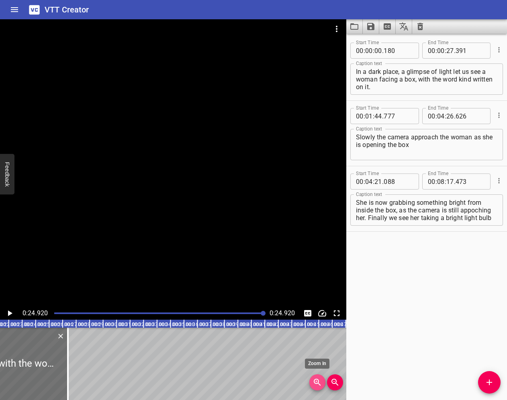
click at [311, 381] on span "Zoom In" at bounding box center [318, 383] width 16 height 10
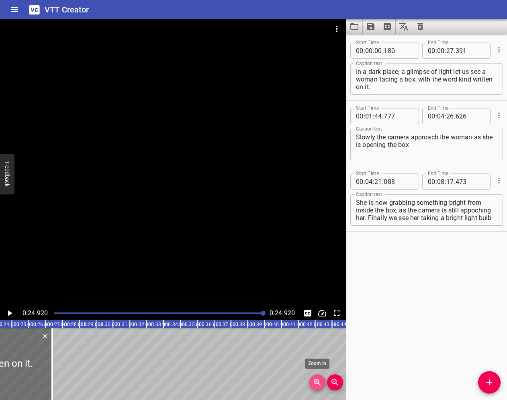
click at [311, 381] on span "Zoom In" at bounding box center [318, 383] width 16 height 10
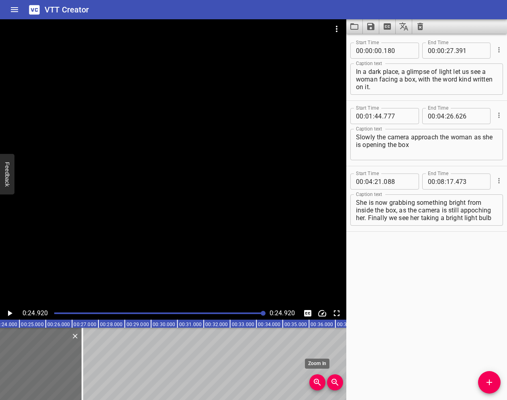
click at [311, 381] on span "Zoom In" at bounding box center [318, 383] width 16 height 10
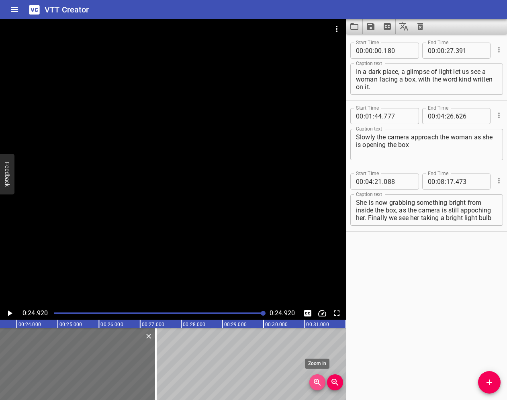
click at [311, 381] on span "Zoom In" at bounding box center [318, 383] width 16 height 10
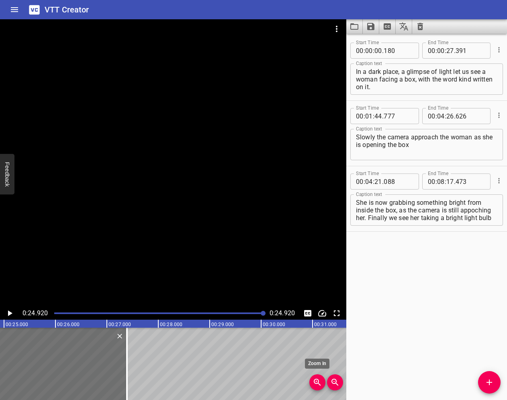
click at [311, 381] on span "Zoom In" at bounding box center [318, 383] width 16 height 10
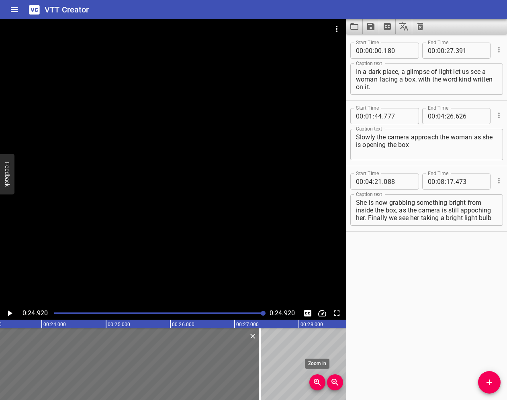
click at [311, 381] on span "Zoom In" at bounding box center [318, 383] width 16 height 10
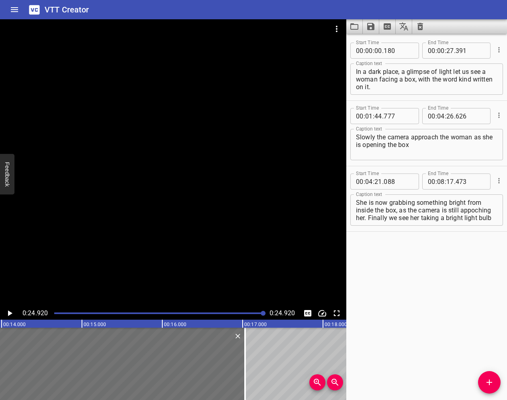
scroll to position [0, 1033]
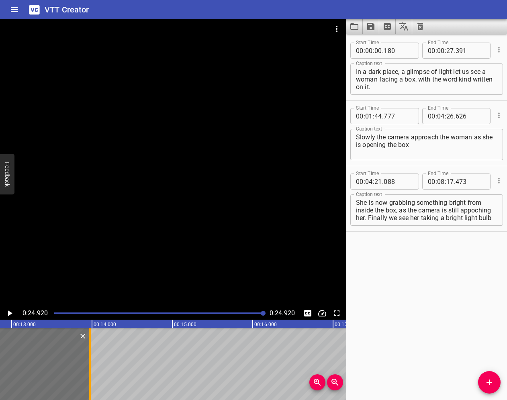
drag, startPoint x: 199, startPoint y: 367, endPoint x: 90, endPoint y: 354, distance: 109.7
click at [90, 354] on div at bounding box center [90, 364] width 2 height 72
type input "13"
type input "973"
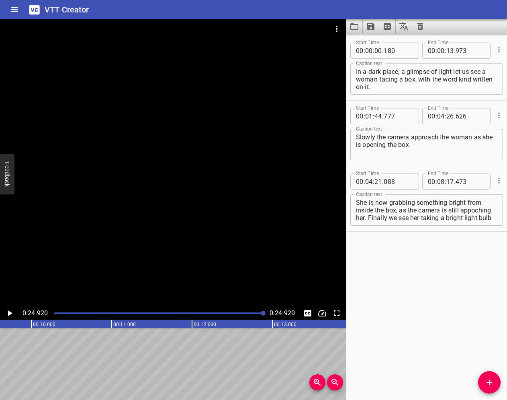
scroll to position [0, 733]
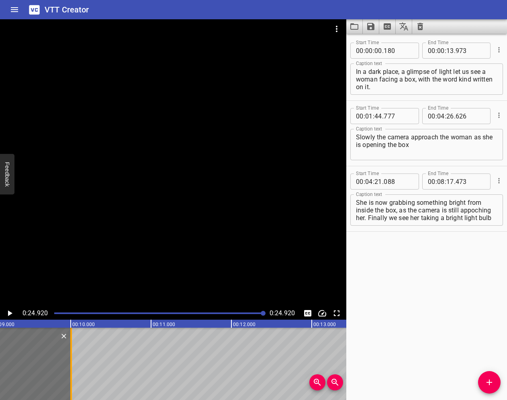
drag, startPoint x: 178, startPoint y: 353, endPoint x: 69, endPoint y: 359, distance: 108.7
click at [69, 359] on div at bounding box center [71, 364] width 8 height 72
type input "09"
type input "998"
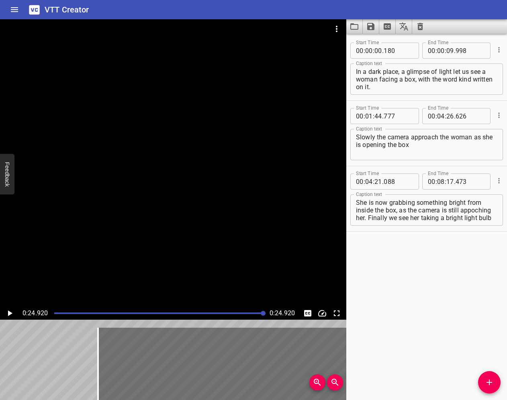
scroll to position [0, 8319]
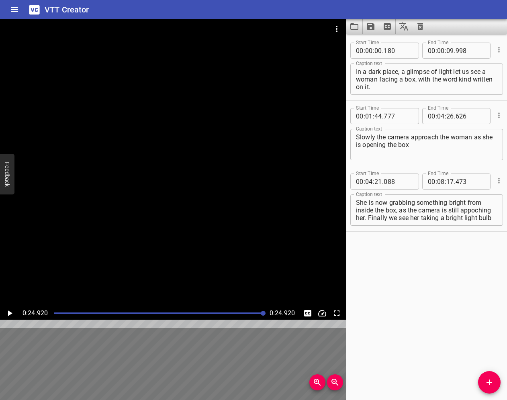
drag, startPoint x: 168, startPoint y: 359, endPoint x: 59, endPoint y: 361, distance: 109.4
type input "43"
type input "417"
type input "25"
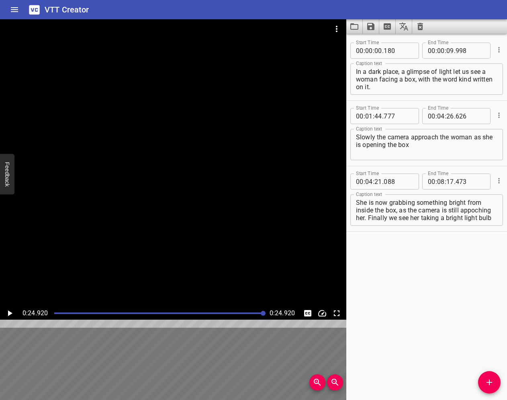
type input "266"
click at [375, 116] on input "number" at bounding box center [379, 116] width 8 height 16
type input "43"
click at [373, 117] on input "number" at bounding box center [369, 116] width 8 height 16
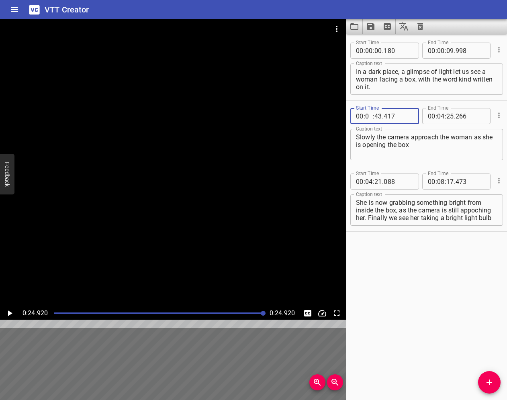
type input "00"
type input "09"
type input "999"
type input "00"
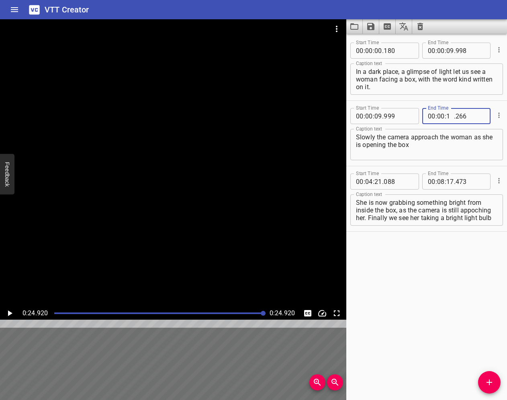
type input "12"
type input "999"
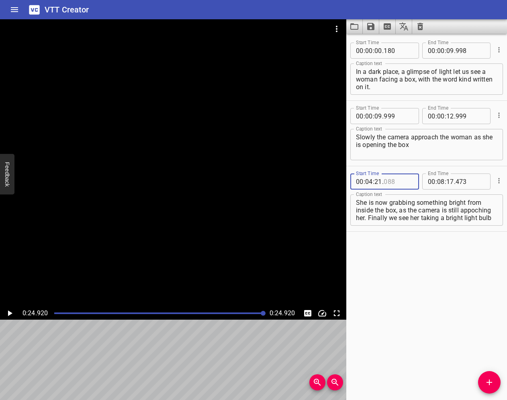
click at [410, 186] on input "number" at bounding box center [398, 182] width 29 height 16
type input "088"
click at [314, 387] on icon "Zoom In" at bounding box center [318, 383] width 10 height 10
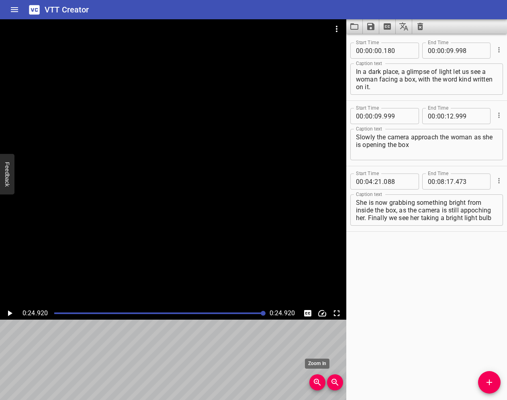
click at [314, 387] on icon "Zoom In" at bounding box center [318, 383] width 10 height 10
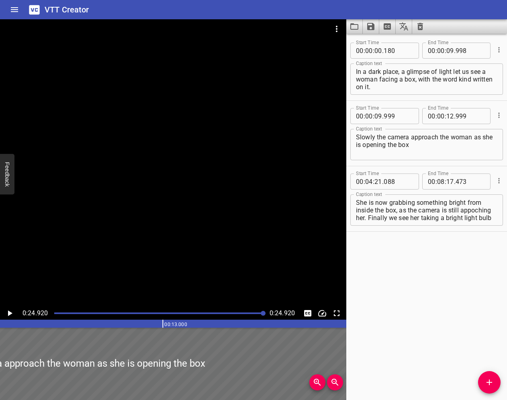
scroll to position [0, 2197]
click at [372, 182] on input "number" at bounding box center [369, 182] width 8 height 16
type input "00"
type input "12"
type input "088"
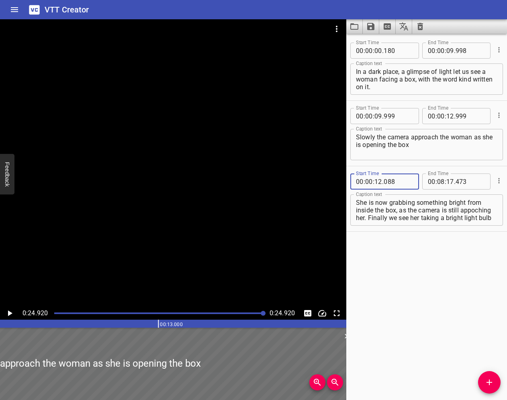
click at [383, 183] on span "." at bounding box center [383, 182] width 2 height 16
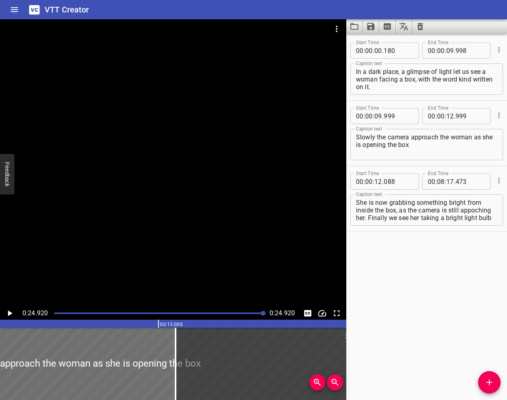
click at [383, 184] on span "." at bounding box center [383, 182] width 2 height 16
click at [381, 182] on input "number" at bounding box center [379, 182] width 8 height 16
type input "13"
type input "000"
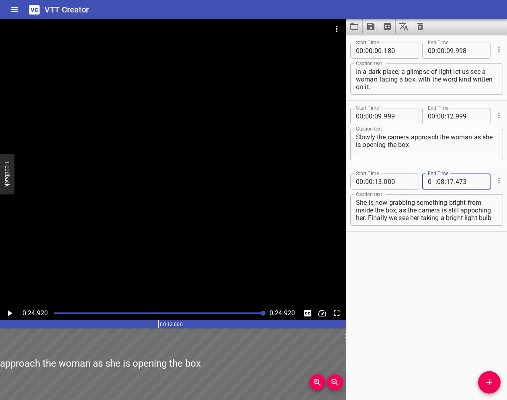
type input "00"
type input "24"
type input "920"
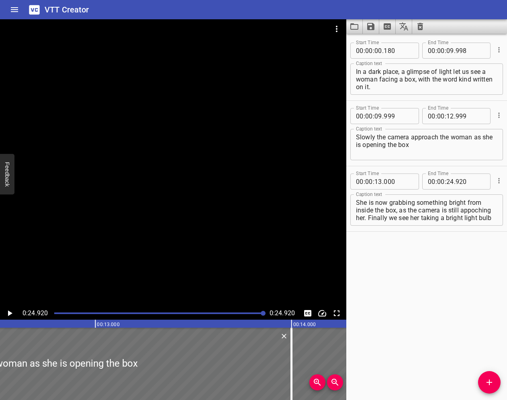
scroll to position [0, 2261]
click at [8, 314] on icon "Play/Pause" at bounding box center [10, 314] width 10 height 10
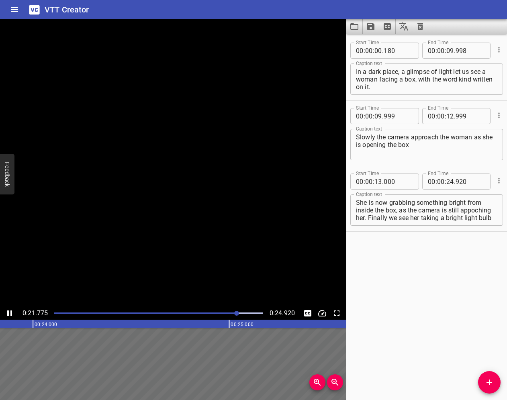
scroll to position [1, 0]
click at [453, 115] on input "number" at bounding box center [451, 116] width 8 height 16
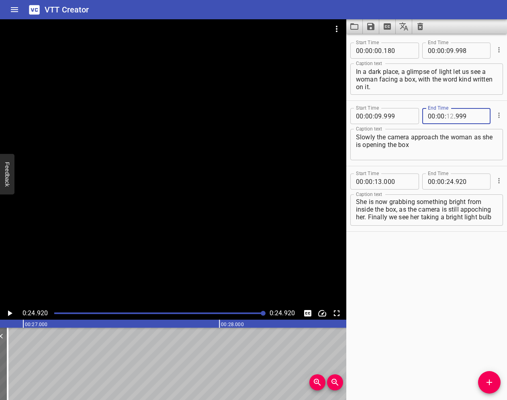
scroll to position [0, 4891]
type input "12"
click at [313, 386] on icon "Zoom In" at bounding box center [318, 383] width 10 height 10
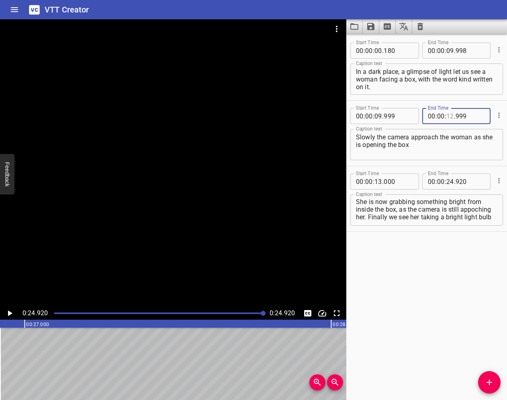
click at [453, 115] on input "number" at bounding box center [451, 116] width 8 height 16
type input "12"
type input "-1"
drag, startPoint x: 453, startPoint y: 50, endPoint x: 460, endPoint y: 71, distance: 22.0
click at [453, 50] on input "-1" at bounding box center [451, 51] width 8 height 16
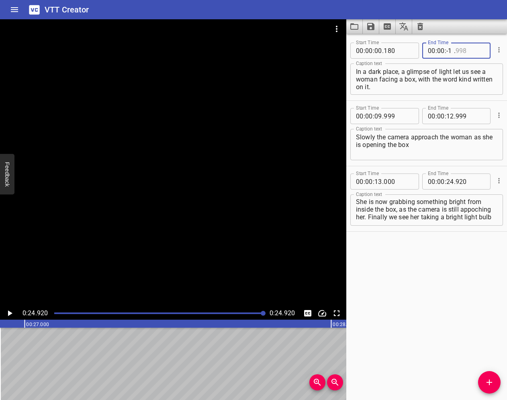
type input "998"
drag, startPoint x: 453, startPoint y: 52, endPoint x: 469, endPoint y: 68, distance: 22.7
click at [456, 55] on div "00 : 00 : . 998" at bounding box center [456, 51] width 69 height 16
type input "08"
type input "-1"
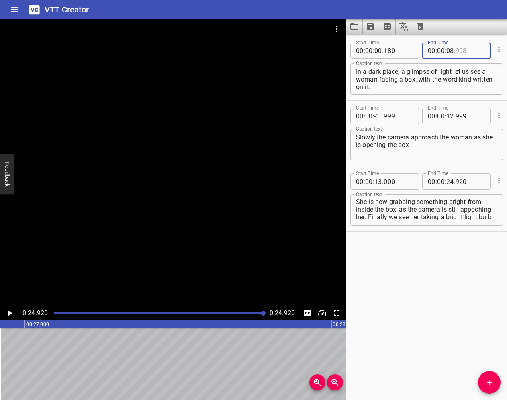
type input "998"
click at [381, 118] on input "-1" at bounding box center [379, 116] width 8 height 16
type input "0"
type input "999"
type input "09"
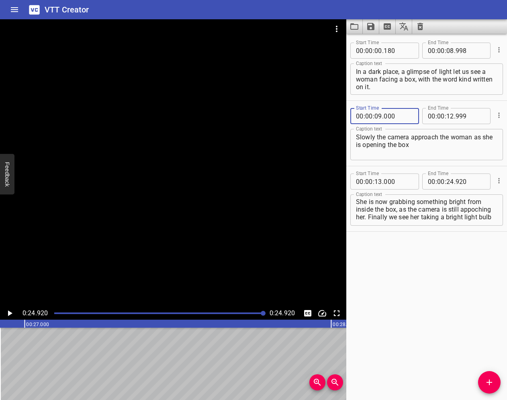
type input "000"
click at [453, 115] on input "number" at bounding box center [451, 116] width 8 height 16
type input "10"
type input "999"
click at [382, 185] on span "." at bounding box center [383, 182] width 2 height 16
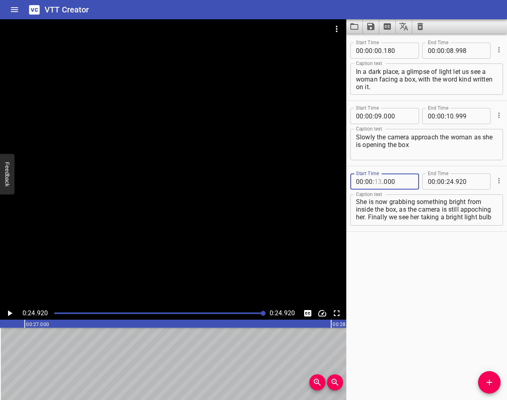
click at [378, 179] on input "number" at bounding box center [379, 182] width 8 height 16
click at [378, 180] on input "number" at bounding box center [379, 182] width 8 height 16
type input "11"
type input "000"
click at [11, 316] on icon "Play/Pause" at bounding box center [10, 314] width 10 height 10
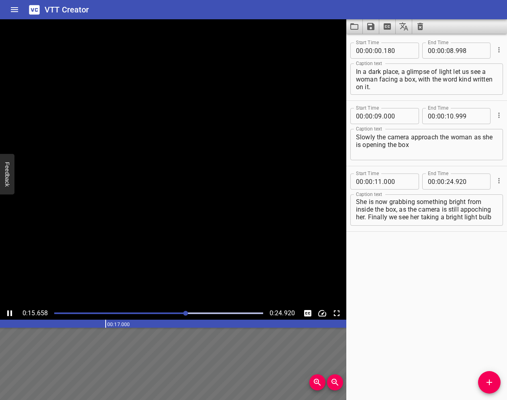
click at [382, 181] on span "." at bounding box center [383, 182] width 2 height 16
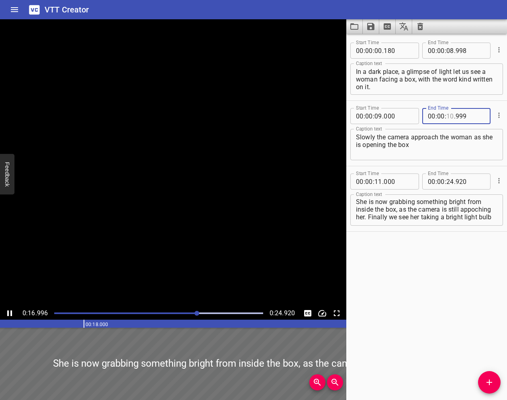
click at [453, 113] on input "number" at bounding box center [451, 116] width 8 height 16
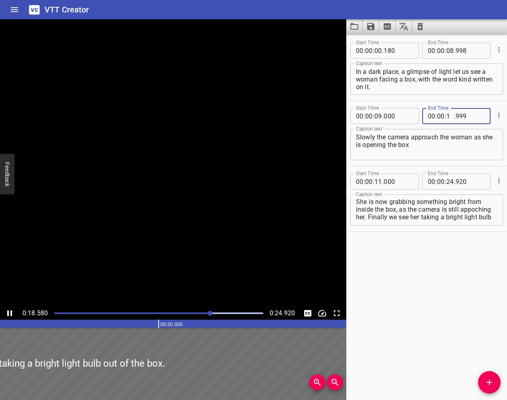
type input "11"
type input "999"
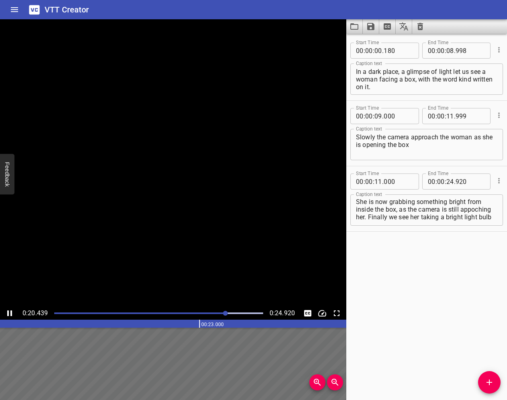
click at [383, 182] on span "." at bounding box center [383, 182] width 2 height 16
click at [381, 183] on input "number" at bounding box center [379, 182] width 8 height 16
type input "12"
type input "000"
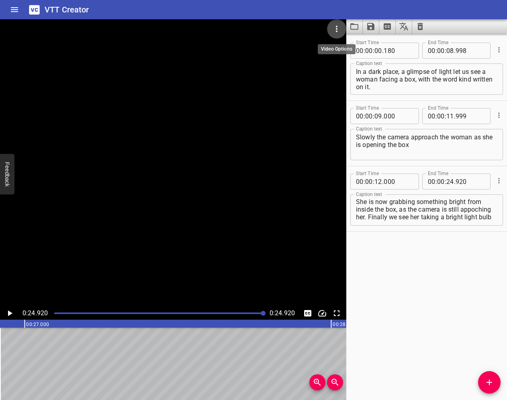
click at [333, 26] on icon "Video Options" at bounding box center [337, 29] width 10 height 10
click at [348, 33] on li "Select New Video File..." at bounding box center [367, 30] width 80 height 14
drag, startPoint x: 441, startPoint y: 301, endPoint x: 453, endPoint y: 311, distance: 15.1
click at [441, 301] on div at bounding box center [253, 200] width 507 height 400
click at [355, 26] on icon "Load captions from file" at bounding box center [355, 27] width 10 height 10
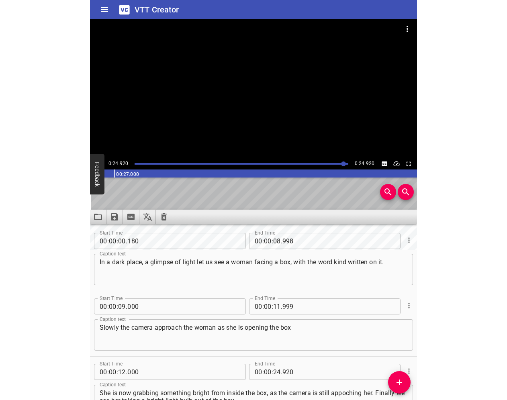
scroll to position [0, 0]
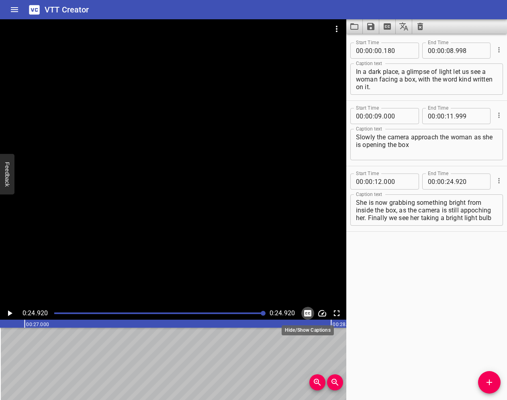
click at [308, 314] on icon "Toggle captions" at bounding box center [307, 313] width 7 height 6
click at [199, 63] on div at bounding box center [173, 163] width 346 height 288
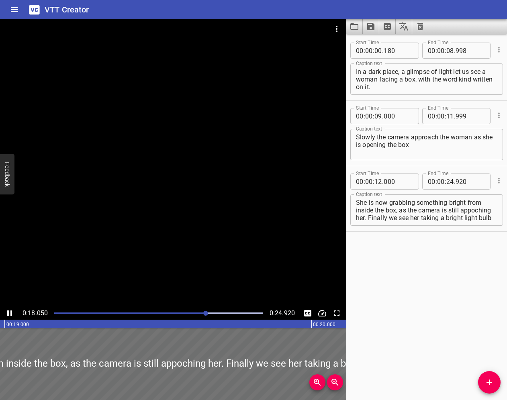
click at [439, 310] on div "Start Time 00 : 00 : 00 . 180 Start Time End Time 00 : 00 : 08 . 998 End Time C…" at bounding box center [426, 217] width 161 height 367
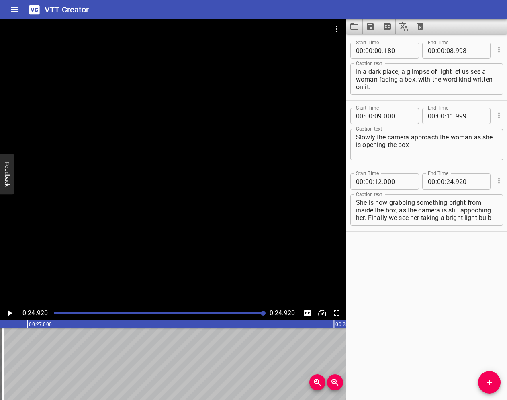
scroll to position [0, 7642]
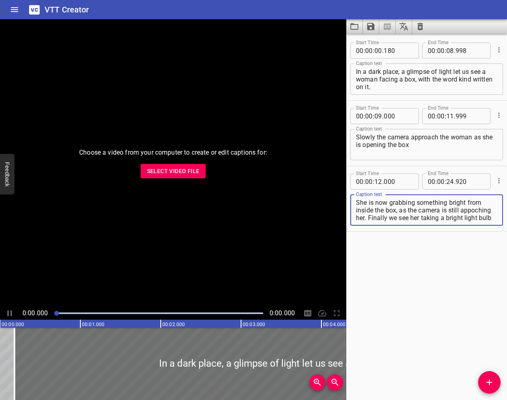
click at [170, 174] on span "Select Video File" at bounding box center [173, 171] width 53 height 10
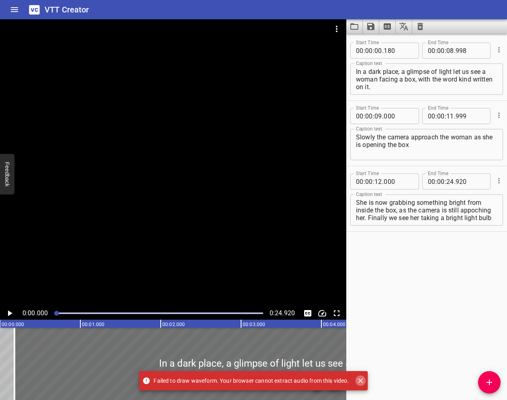
click at [359, 381] on icon "Close" at bounding box center [361, 381] width 8 height 8
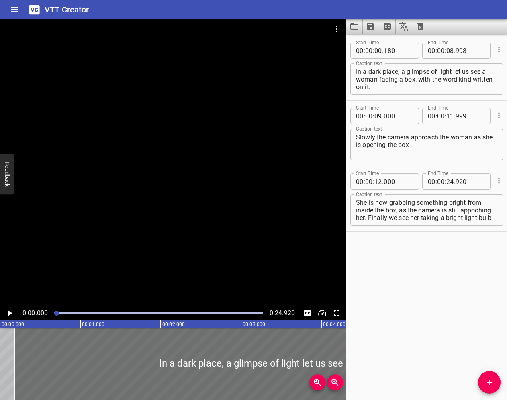
click at [220, 295] on div at bounding box center [173, 163] width 346 height 288
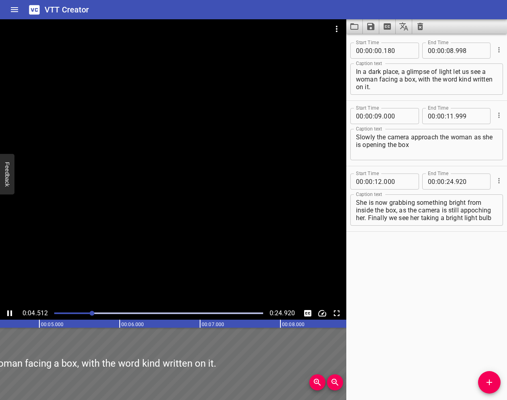
scroll to position [0, 383]
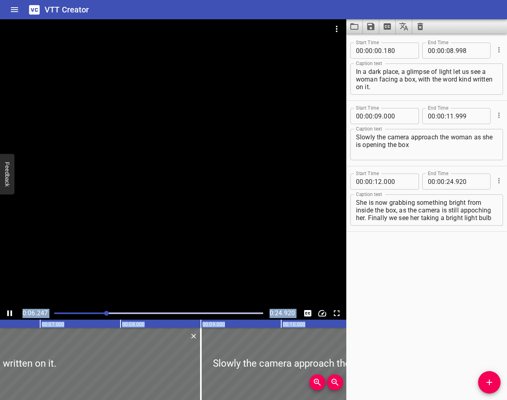
drag, startPoint x: 139, startPoint y: 144, endPoint x: 570, endPoint y: 132, distance: 431.1
click at [507, 132] on html "VTT Creator Caption Editor Batch Transcribe Login Sign Up Privacy Contact 0:06.…" at bounding box center [253, 200] width 507 height 400
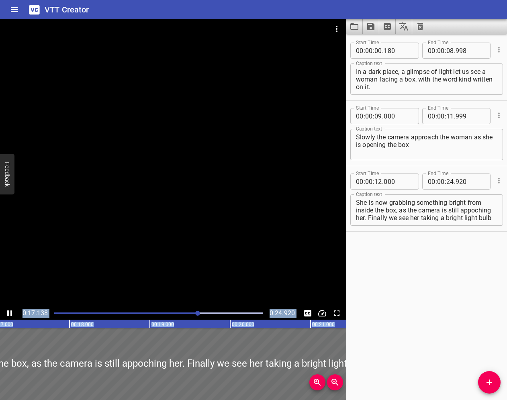
drag, startPoint x: 201, startPoint y: 211, endPoint x: 558, endPoint y: 138, distance: 364.8
click at [507, 138] on html "VTT Creator Caption Editor Batch Transcribe Login Sign Up Privacy Contact 0:17.…" at bounding box center [253, 200] width 507 height 400
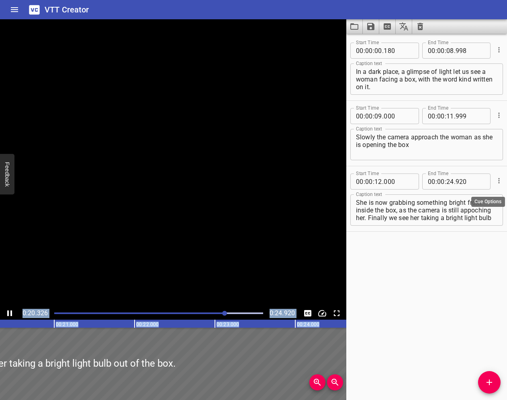
click at [500, 182] on icon "Cue Options" at bounding box center [499, 181] width 8 height 8
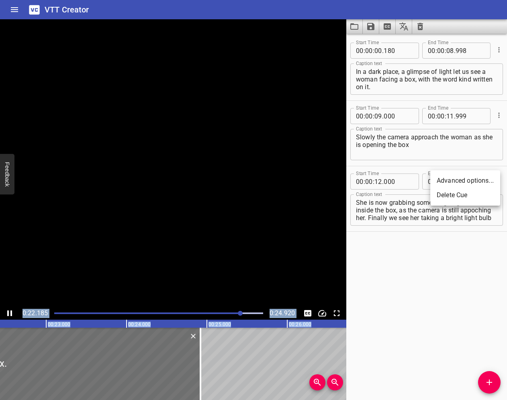
click at [496, 184] on li "Advanced options..." at bounding box center [466, 181] width 70 height 14
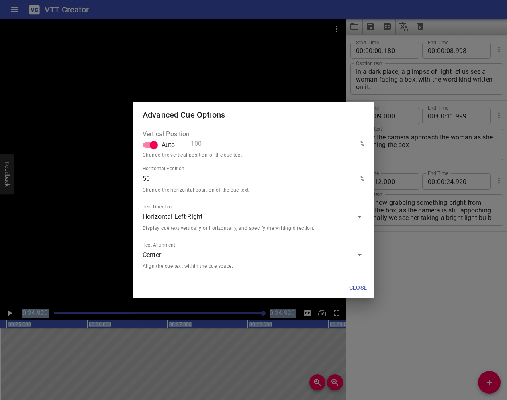
scroll to position [0, 2003]
click at [358, 284] on span "Close" at bounding box center [358, 288] width 19 height 10
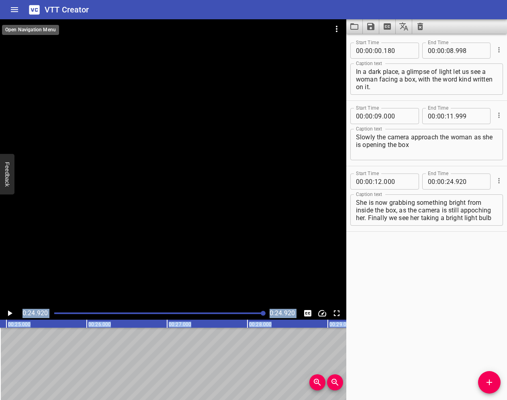
click at [18, 13] on icon "Home" at bounding box center [15, 10] width 10 height 10
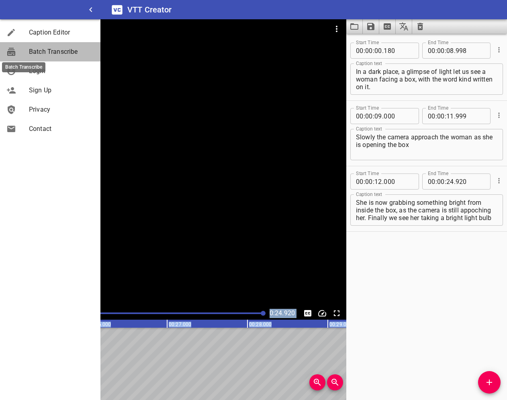
click at [10, 53] on icon at bounding box center [11, 52] width 8 height 8
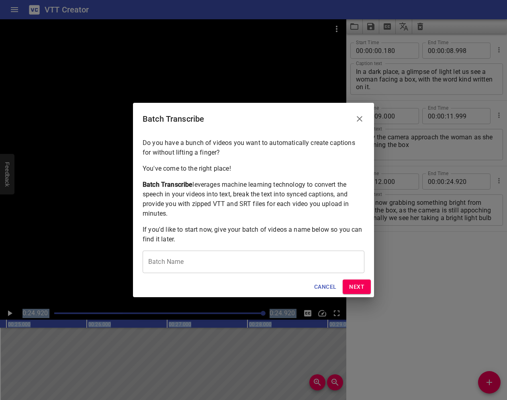
click at [326, 284] on span "Cancel" at bounding box center [325, 287] width 22 height 10
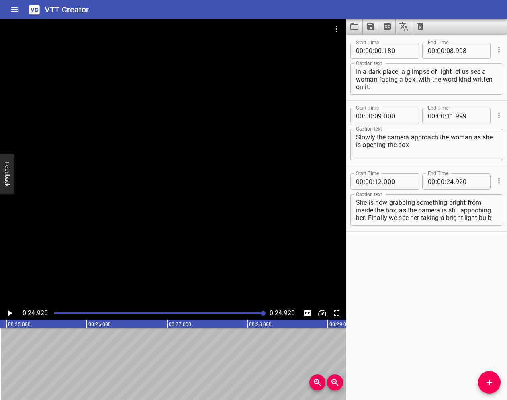
drag, startPoint x: 193, startPoint y: 275, endPoint x: 297, endPoint y: 264, distance: 104.2
click at [297, 264] on div at bounding box center [173, 163] width 346 height 288
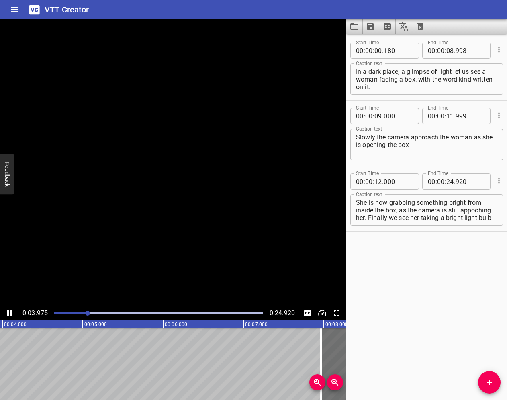
drag, startPoint x: 132, startPoint y: 352, endPoint x: 670, endPoint y: 265, distance: 545.1
click at [507, 265] on html "VTT Creator Caption Editor Batch Transcribe Login Sign Up Privacy Contact 0:03.…" at bounding box center [253, 200] width 507 height 400
type input "08"
type input "230"
type input "17"
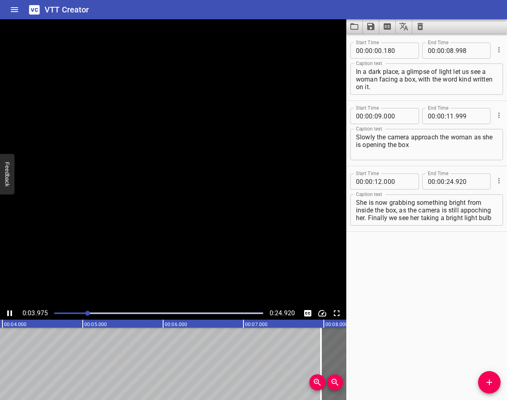
type input "048"
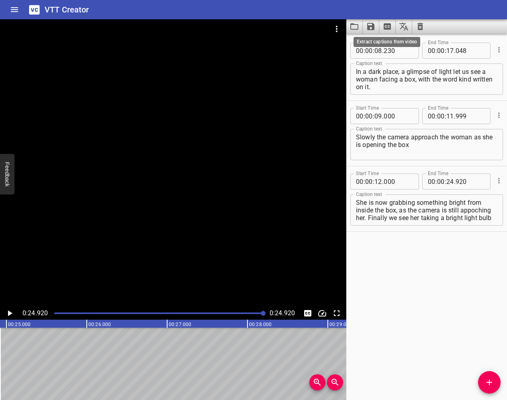
click at [385, 25] on icon "Extract captions from video" at bounding box center [388, 27] width 10 height 10
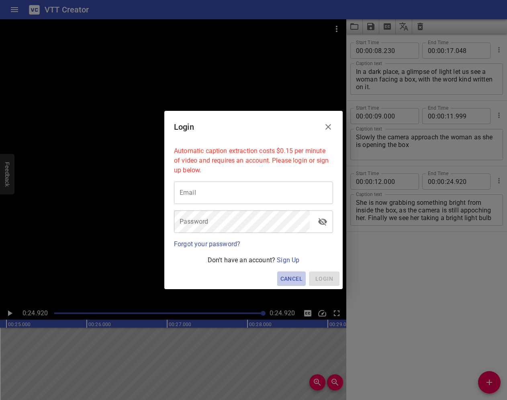
click at [290, 281] on span "Cancel" at bounding box center [292, 279] width 22 height 10
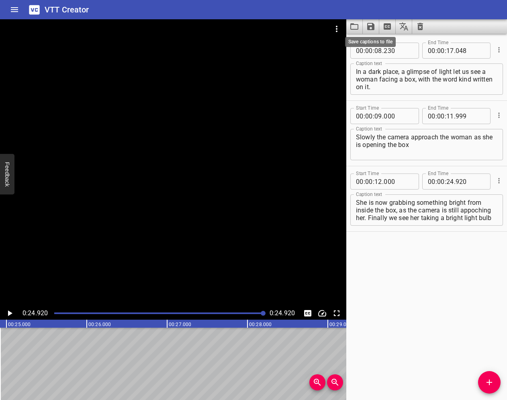
click at [373, 28] on icon "Save captions to file" at bounding box center [370, 26] width 7 height 7
click at [381, 41] on li "Save to VTT file" at bounding box center [392, 44] width 59 height 14
